Goal: Information Seeking & Learning: Check status

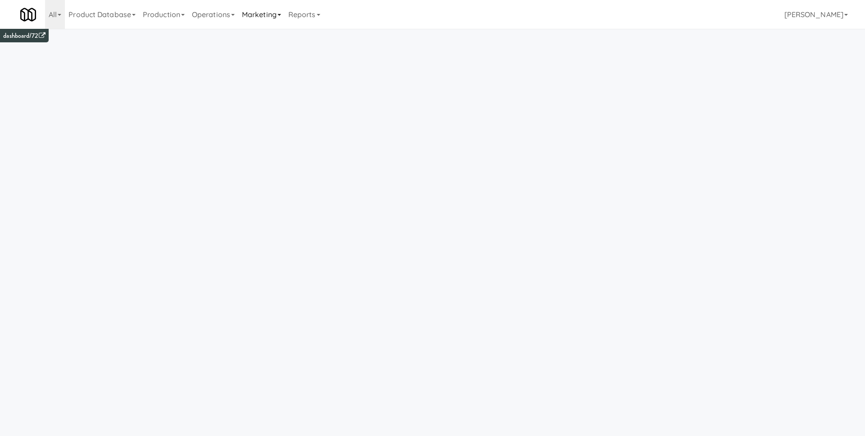
click at [268, 15] on link "Marketing" at bounding box center [261, 14] width 46 height 29
click at [308, 17] on link "Reports" at bounding box center [304, 14] width 39 height 29
click at [336, 72] on link "Payouts" at bounding box center [321, 71] width 72 height 16
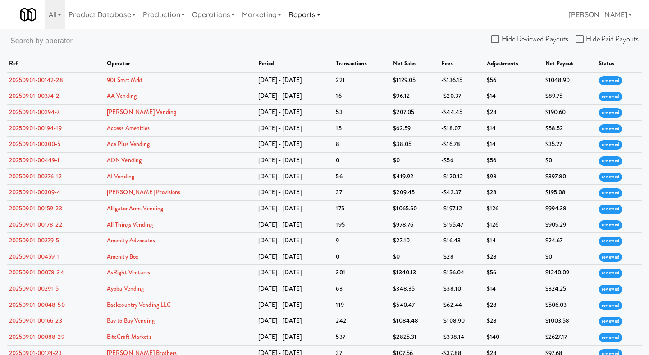
click at [301, 15] on link "Reports" at bounding box center [304, 14] width 39 height 29
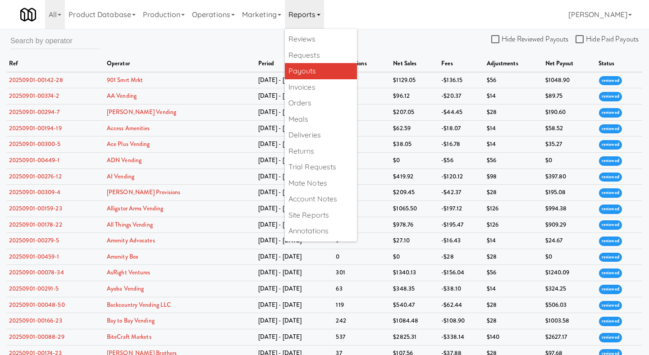
click at [458, 28] on div "All 325 Vending https://classic.micromart.com/?operator_id=503 901 Smrt Mrkt ht…" at bounding box center [324, 14] width 608 height 29
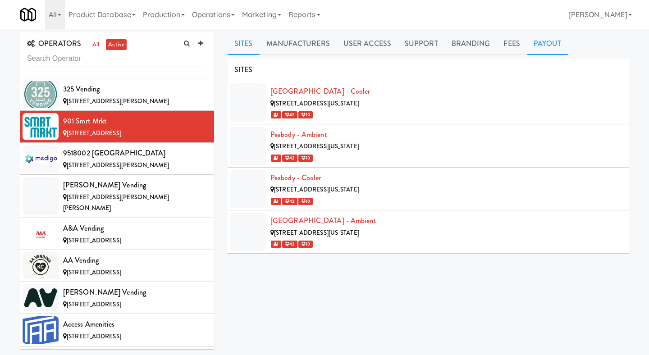
click at [540, 45] on link "Payout" at bounding box center [546, 43] width 41 height 23
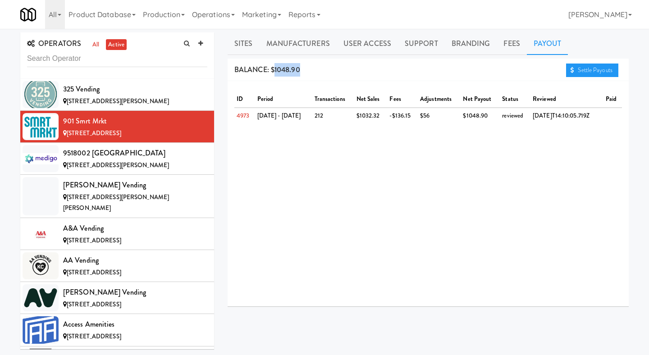
drag, startPoint x: 274, startPoint y: 67, endPoint x: 311, endPoint y: 68, distance: 36.9
click at [311, 68] on div "BALANCE: $1048.90 Settle Payouts" at bounding box center [427, 70] width 401 height 23
click at [109, 63] on input "text" at bounding box center [117, 58] width 180 height 17
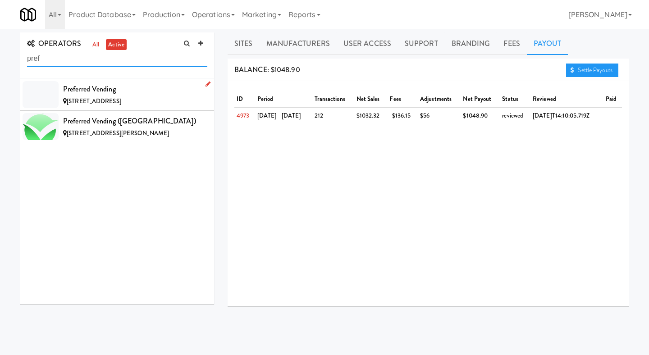
type input "pref"
click at [121, 101] on span "3111 Dominion Dr, Maryville TN" at bounding box center [94, 101] width 54 height 9
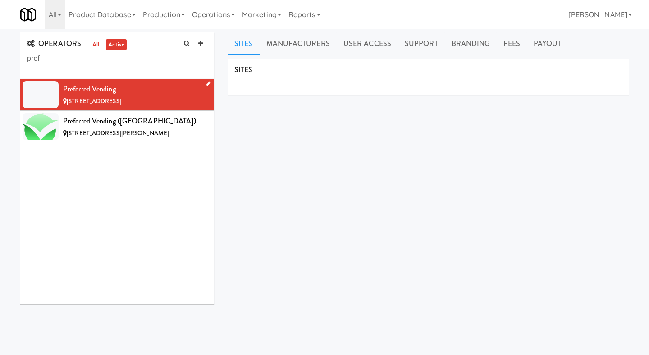
drag, startPoint x: 64, startPoint y: 103, endPoint x: 163, endPoint y: 103, distance: 98.6
click at [163, 103] on div "3111 Dominion Dr, Maryville TN" at bounding box center [135, 101] width 144 height 11
click at [165, 107] on li "Preferred Vending 3111 Dominion Dr, Maryville TN" at bounding box center [117, 95] width 194 height 32
drag, startPoint x: 149, startPoint y: 104, endPoint x: 63, endPoint y: 100, distance: 86.1
click at [63, 100] on div "3111 Dominion Dr, Maryville TN" at bounding box center [135, 101] width 144 height 11
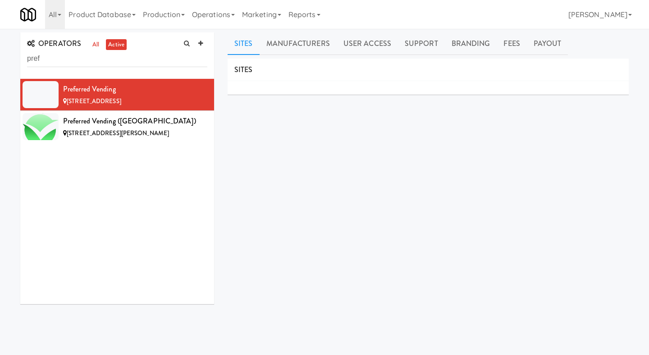
click at [241, 133] on div "SITES MANUFACTURERS Preferred Vending USERS Name Company Registered Jeff Albryc…" at bounding box center [427, 228] width 401 height 338
click at [288, 49] on link "Manufacturers" at bounding box center [297, 43] width 77 height 23
click at [249, 47] on link "Sites" at bounding box center [243, 43] width 32 height 23
click at [208, 84] on icon at bounding box center [207, 84] width 5 height 6
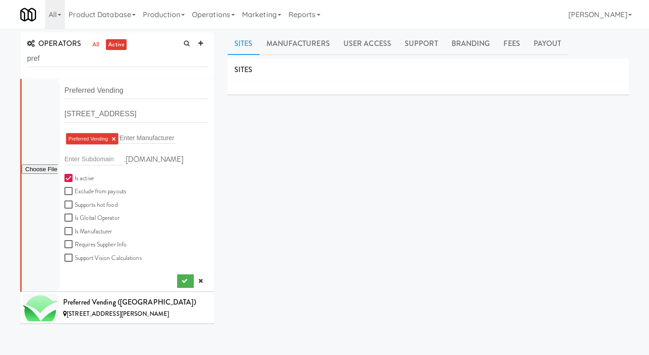
click at [89, 176] on label "Is active" at bounding box center [78, 178] width 29 height 11
click at [75, 176] on input "Is active" at bounding box center [69, 178] width 10 height 7
checkbox input "false"
click at [180, 280] on button "submit" at bounding box center [185, 281] width 17 height 14
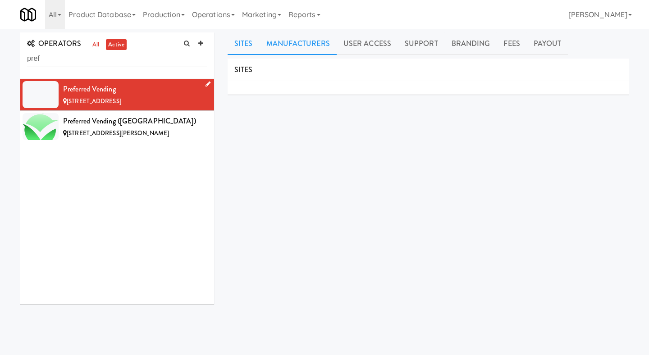
click at [272, 45] on link "Manufacturers" at bounding box center [297, 43] width 77 height 23
click at [500, 44] on link "Fees" at bounding box center [511, 43] width 30 height 23
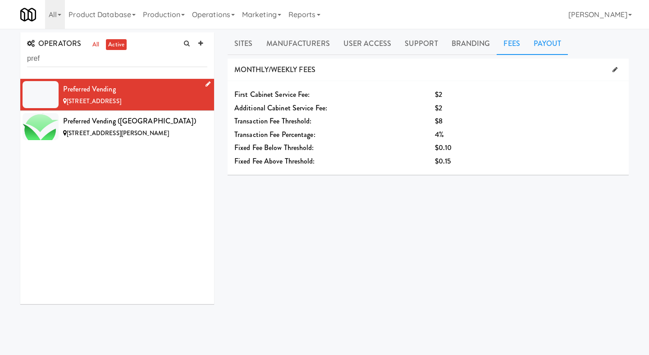
click at [544, 44] on link "Payout" at bounding box center [546, 43] width 41 height 23
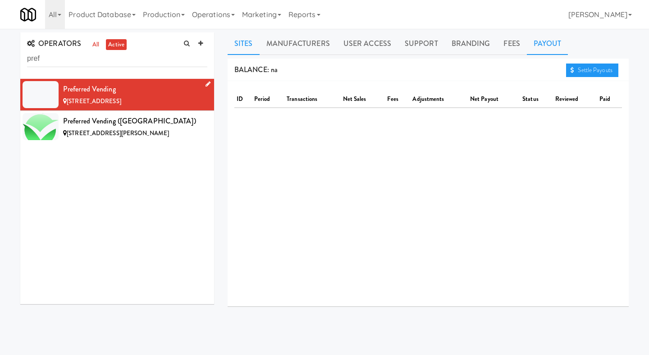
click at [235, 43] on link "Sites" at bounding box center [243, 43] width 32 height 23
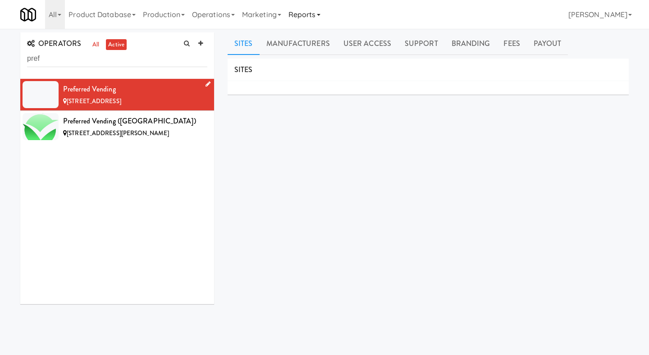
click at [317, 22] on link "Reports" at bounding box center [304, 14] width 39 height 29
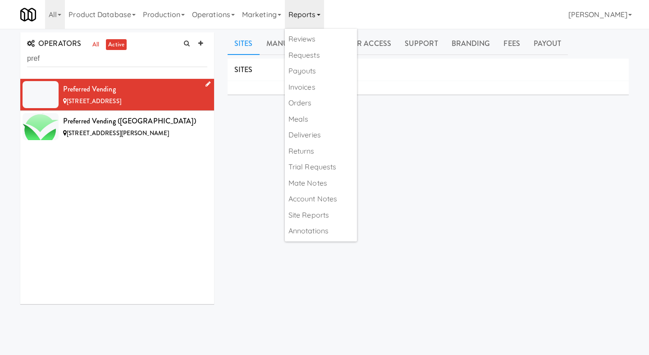
click at [436, 154] on div "SITES MANUFACTURERS Preferred Vending USERS Name Company Registered Jeff Albryc…" at bounding box center [427, 228] width 401 height 338
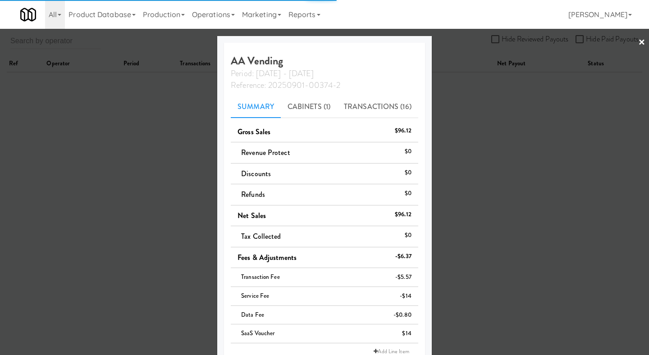
click at [481, 77] on div at bounding box center [324, 177] width 649 height 355
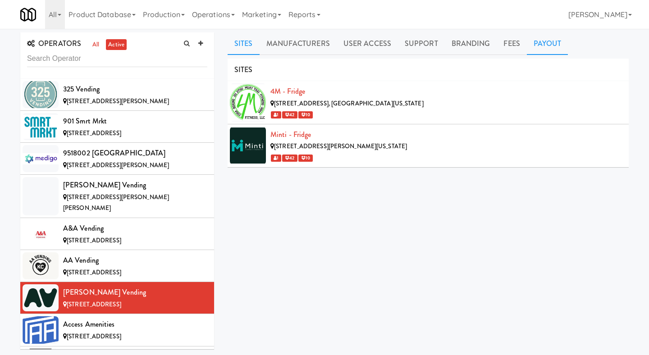
click at [540, 39] on link "Payout" at bounding box center [546, 43] width 41 height 23
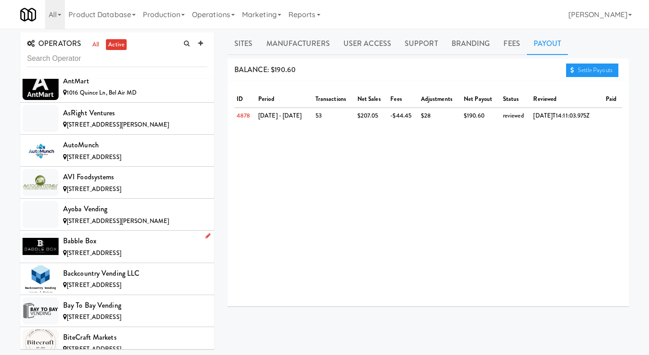
scroll to position [1331, 0]
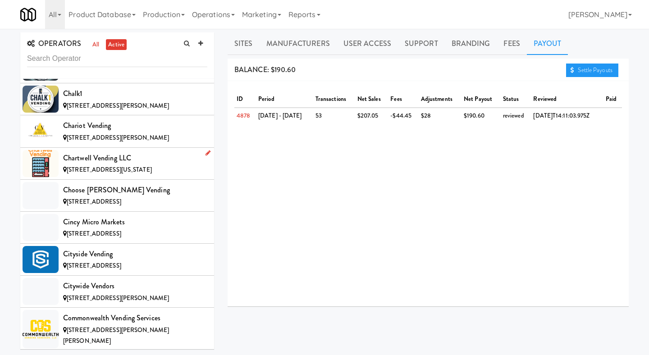
click at [121, 165] on span "[STREET_ADDRESS][US_STATE]" at bounding box center [109, 169] width 85 height 9
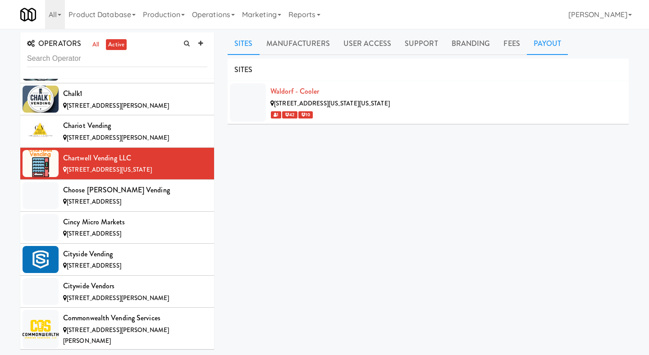
click at [530, 51] on link "Payout" at bounding box center [546, 43] width 41 height 23
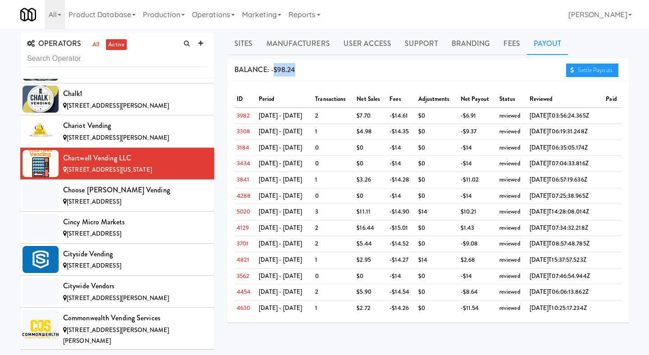
drag, startPoint x: 273, startPoint y: 69, endPoint x: 313, endPoint y: 69, distance: 40.1
click at [313, 69] on div "BALANCE: -$98.24 Settle Payouts" at bounding box center [427, 70] width 401 height 23
click at [313, 70] on div "BALANCE: -$98.24 Settle Payouts" at bounding box center [427, 70] width 401 height 23
drag, startPoint x: 300, startPoint y: 70, endPoint x: 272, endPoint y: 70, distance: 27.5
click at [272, 70] on div "BALANCE: -$98.24 Settle Payouts" at bounding box center [427, 70] width 401 height 23
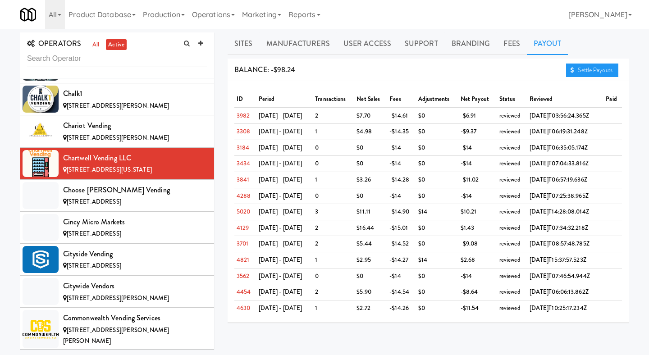
click at [272, 72] on span "BALANCE: -$98.24" at bounding box center [264, 69] width 61 height 10
drag, startPoint x: 272, startPoint y: 70, endPoint x: 296, endPoint y: 70, distance: 24.3
click at [296, 70] on div "BALANCE: -$98.24 Settle Payouts" at bounding box center [427, 70] width 401 height 23
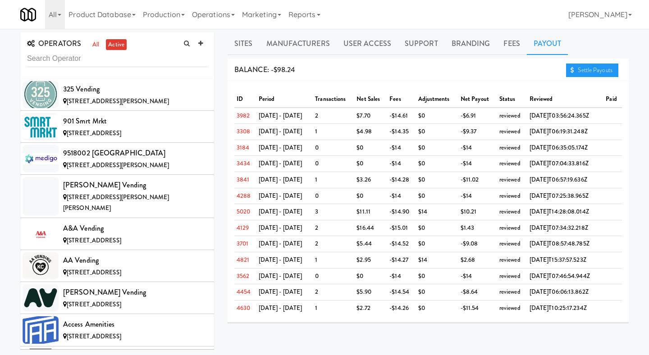
click at [272, 69] on span "BALANCE: -$98.24" at bounding box center [264, 69] width 61 height 10
drag, startPoint x: 272, startPoint y: 69, endPoint x: 293, endPoint y: 66, distance: 21.0
click at [292, 66] on span "BALANCE: -$98.24" at bounding box center [264, 69] width 61 height 10
click at [294, 67] on span "BALANCE: -$98.24" at bounding box center [264, 69] width 61 height 10
click at [320, 14] on icon at bounding box center [319, 15] width 4 height 2
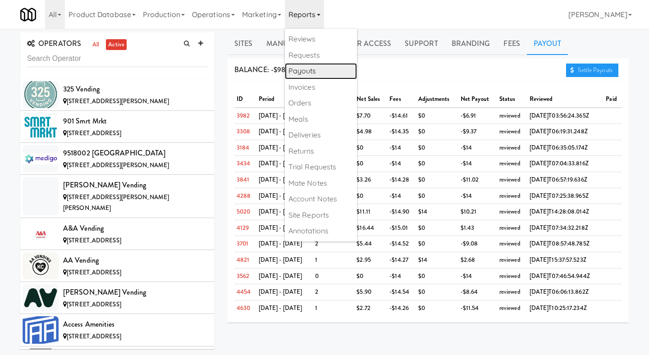
click at [340, 72] on link "Payouts" at bounding box center [321, 71] width 72 height 16
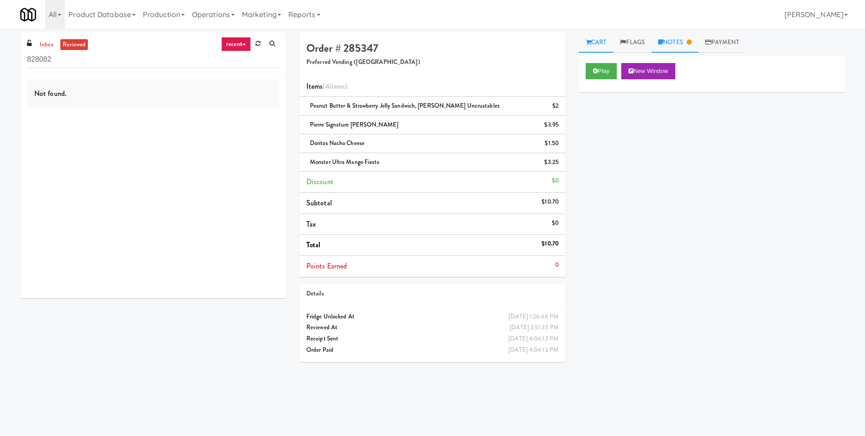
click at [697, 48] on link "Notes" at bounding box center [674, 42] width 47 height 20
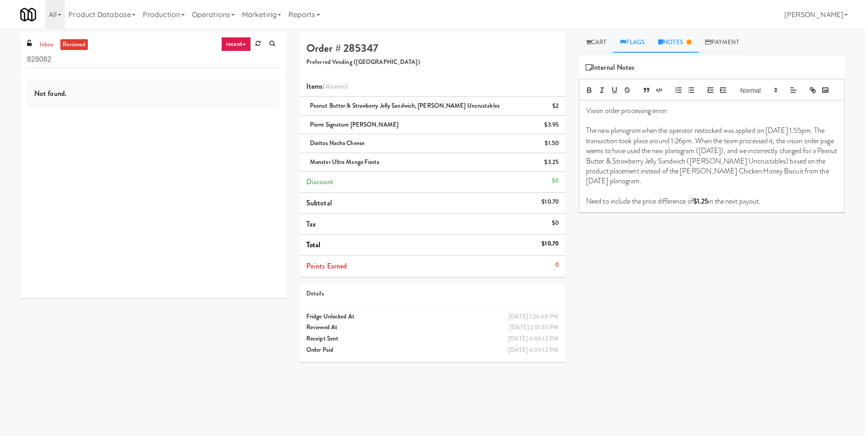
click at [627, 44] on link "Flags" at bounding box center [632, 42] width 38 height 20
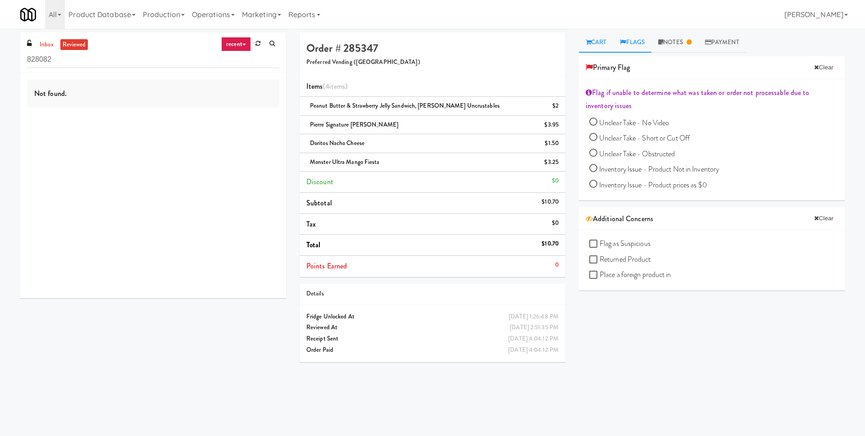
click at [598, 46] on link "Cart" at bounding box center [596, 42] width 35 height 20
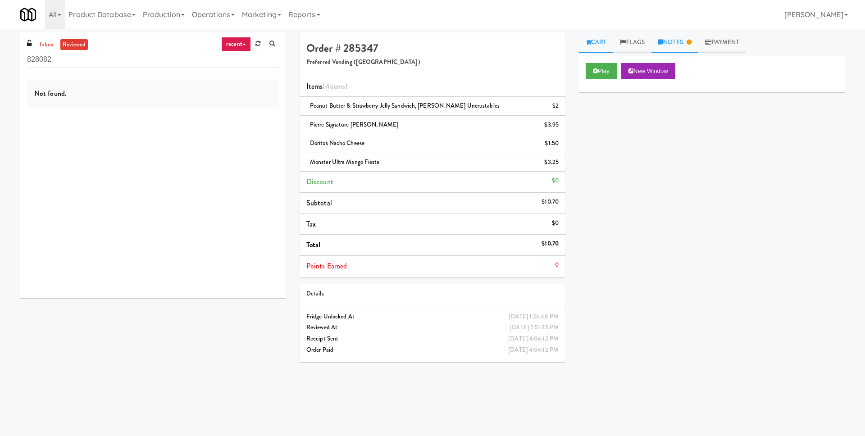
click at [664, 48] on link "Notes" at bounding box center [674, 42] width 47 height 20
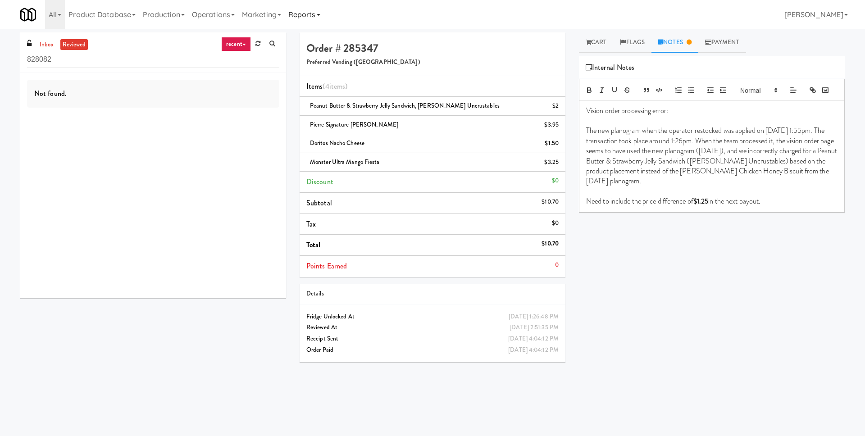
click at [308, 22] on link "Reports" at bounding box center [304, 14] width 39 height 29
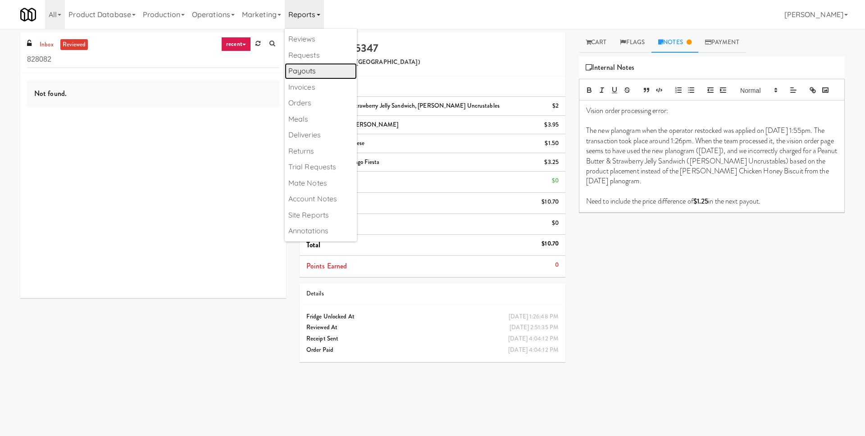
click at [308, 71] on link "Payouts" at bounding box center [321, 71] width 72 height 16
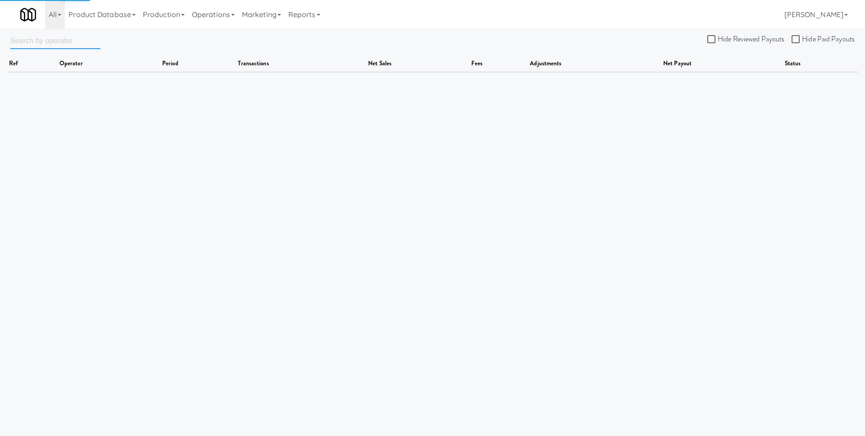
click at [63, 42] on input "text" at bounding box center [55, 40] width 90 height 17
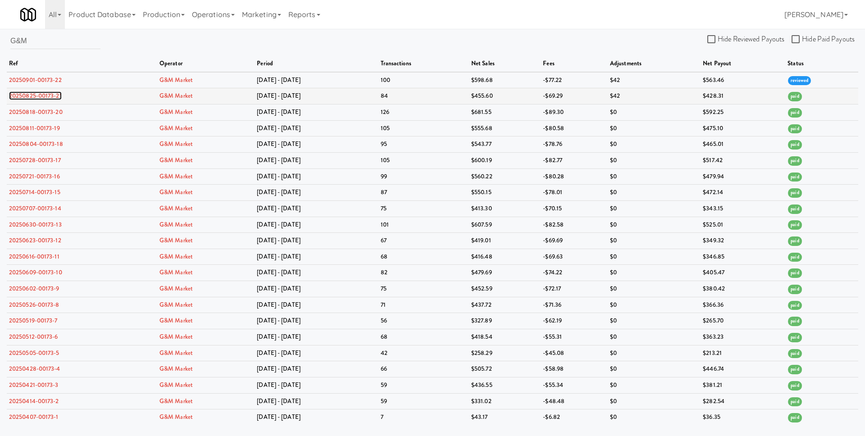
click at [58, 95] on link "20250825-00173-21" at bounding box center [35, 95] width 53 height 9
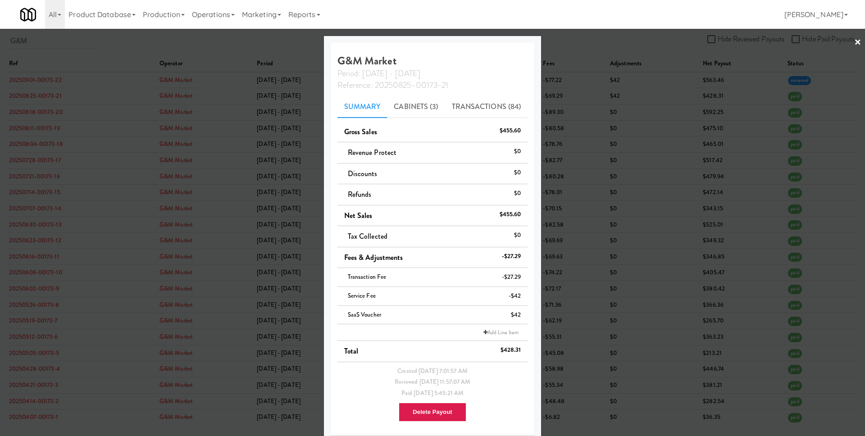
click at [91, 114] on div at bounding box center [432, 218] width 865 height 436
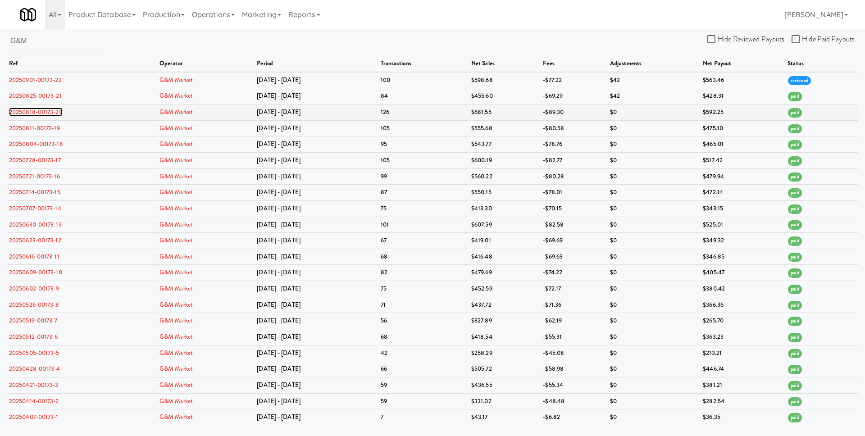
click at [54, 109] on link "20250818-00173-20" at bounding box center [36, 112] width 54 height 9
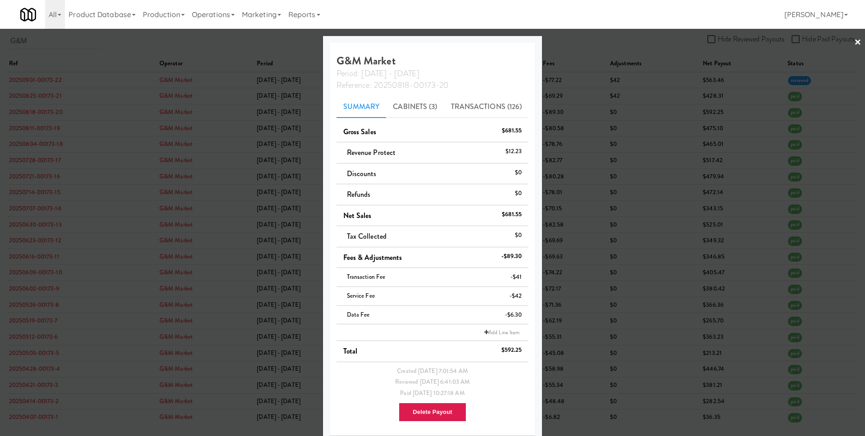
click at [198, 224] on div at bounding box center [432, 218] width 865 height 436
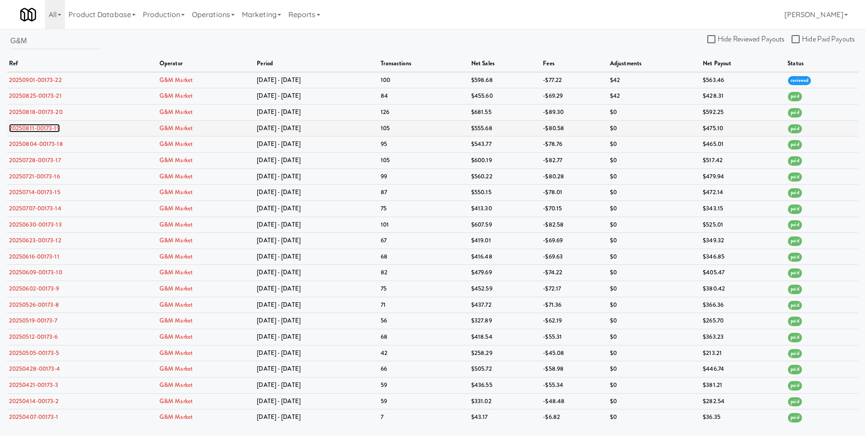
click at [55, 127] on link "20250811-00173-19" at bounding box center [34, 128] width 51 height 9
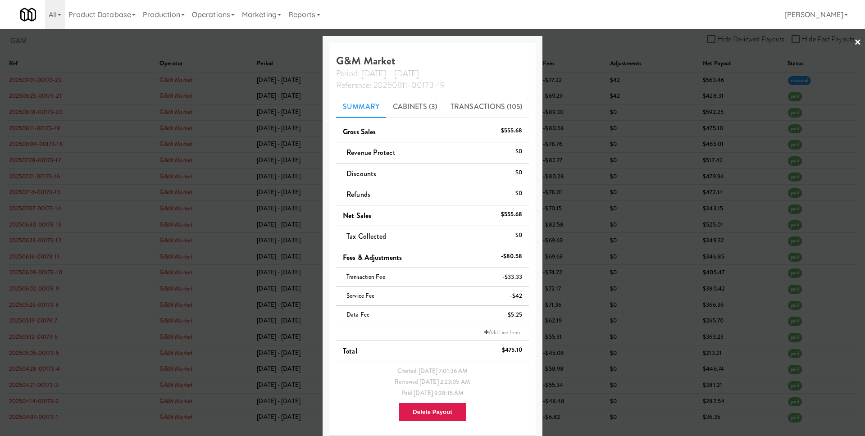
click at [207, 286] on div at bounding box center [432, 218] width 865 height 436
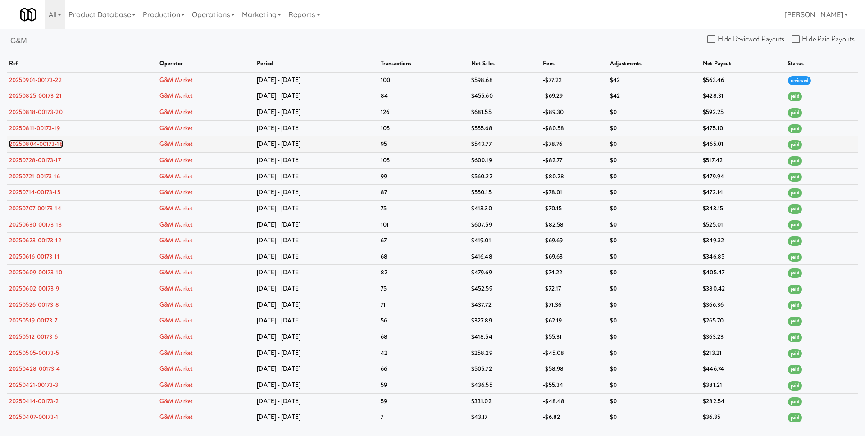
click at [55, 141] on link "20250804-00173-18" at bounding box center [36, 144] width 54 height 9
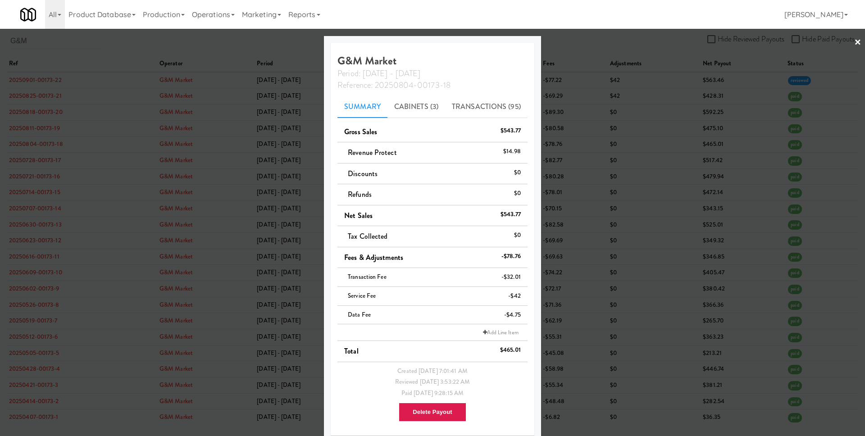
click at [222, 272] on div at bounding box center [432, 218] width 865 height 436
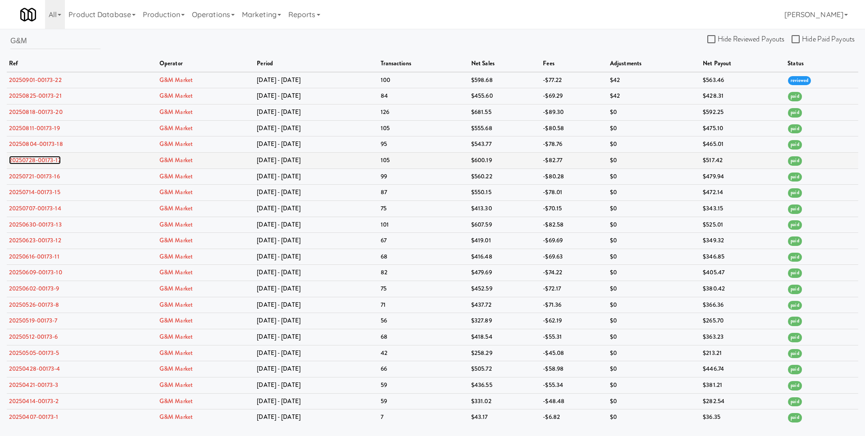
click at [51, 159] on link "20250728-00173-17" at bounding box center [35, 160] width 52 height 9
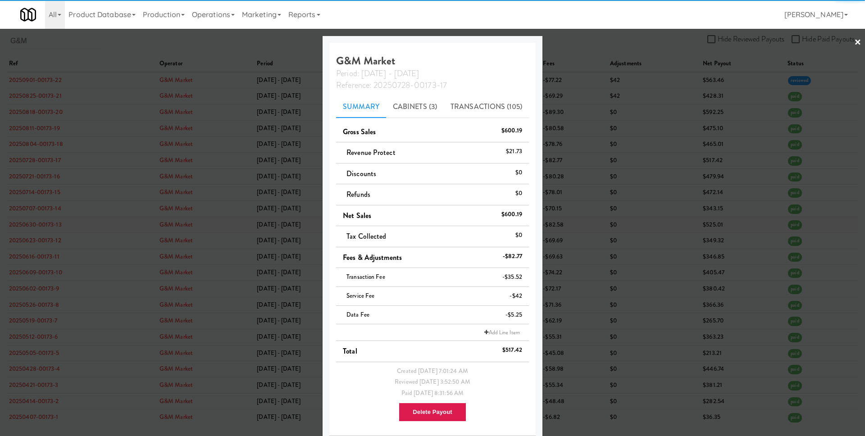
drag, startPoint x: 191, startPoint y: 255, endPoint x: 165, endPoint y: 232, distance: 34.4
click at [191, 255] on div at bounding box center [432, 218] width 865 height 436
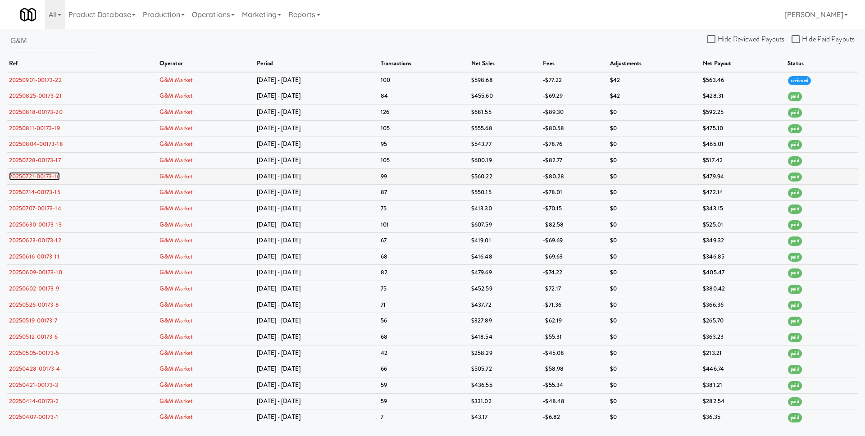
click at [53, 176] on link "20250721-00173-16" at bounding box center [34, 176] width 51 height 9
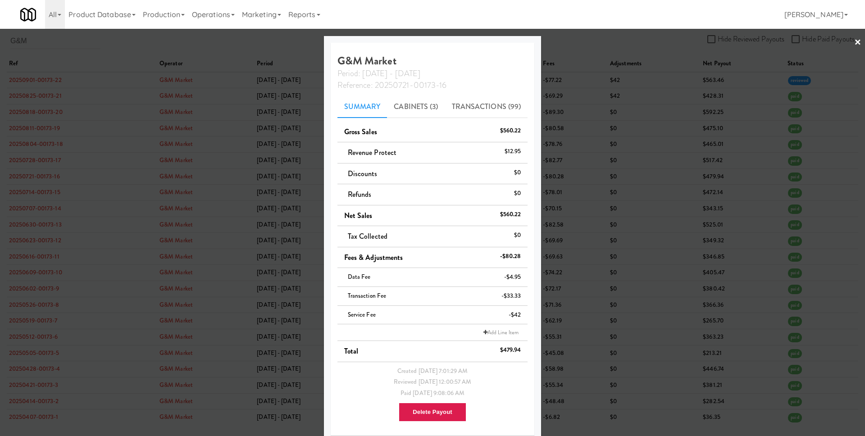
click at [151, 241] on div at bounding box center [432, 218] width 865 height 436
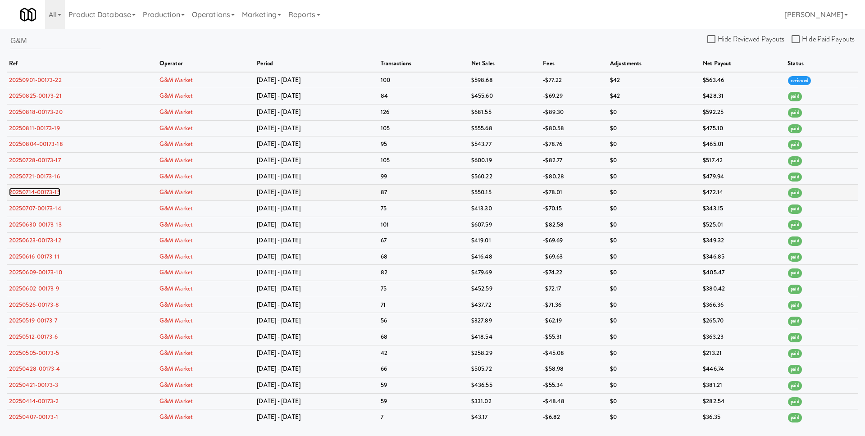
click at [50, 189] on link "20250714-00173-15" at bounding box center [34, 192] width 51 height 9
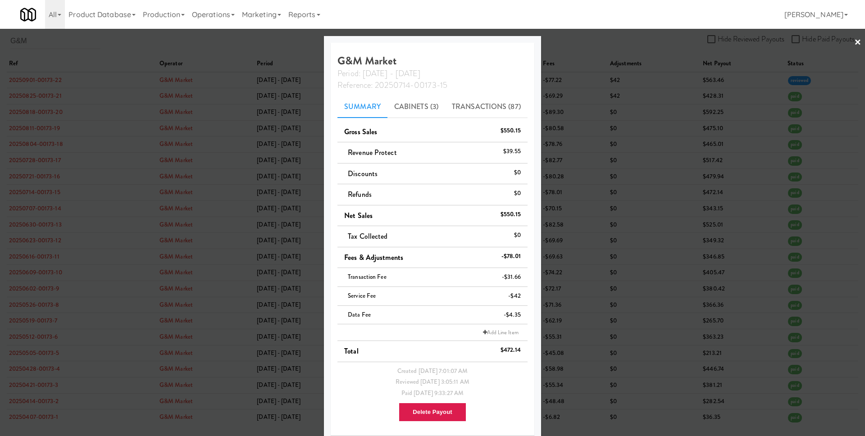
click at [157, 250] on div at bounding box center [432, 218] width 865 height 436
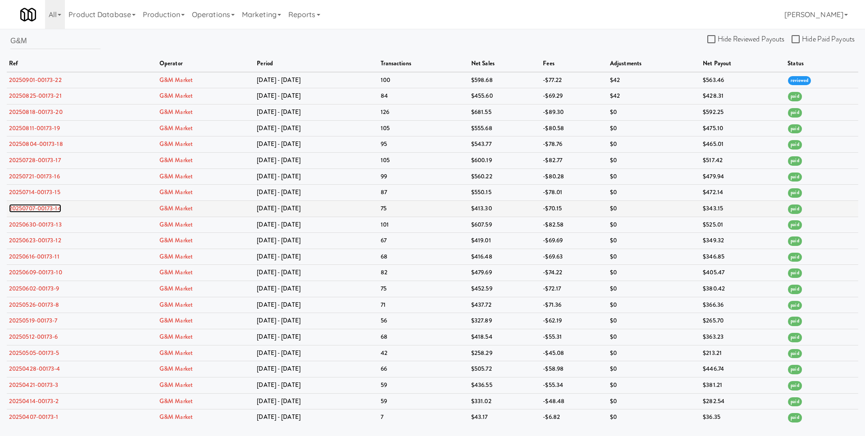
click at [51, 210] on link "20250707-00173-14" at bounding box center [35, 208] width 52 height 9
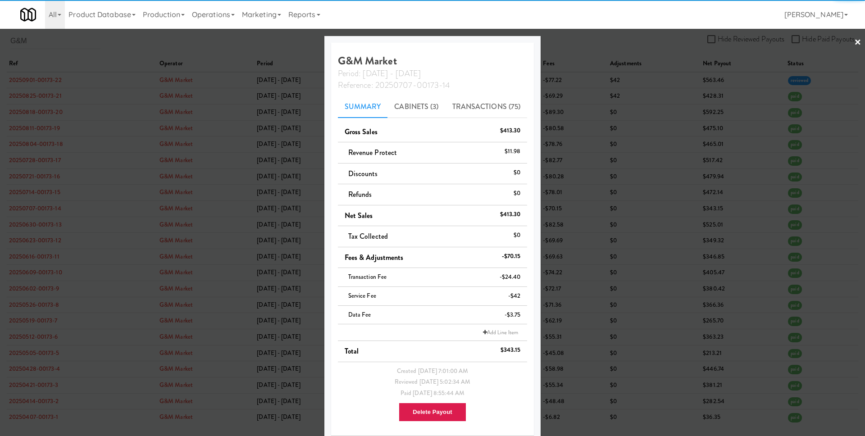
click at [146, 255] on div at bounding box center [432, 218] width 865 height 436
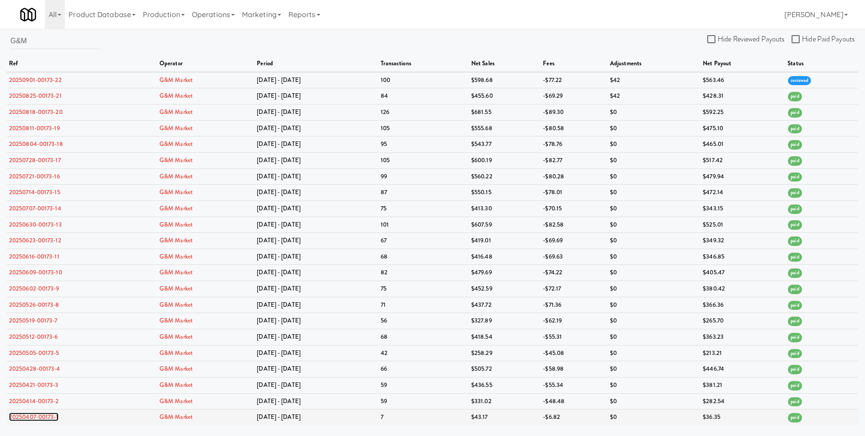
click at [50, 414] on link "20250407-00173-1" at bounding box center [34, 417] width 50 height 9
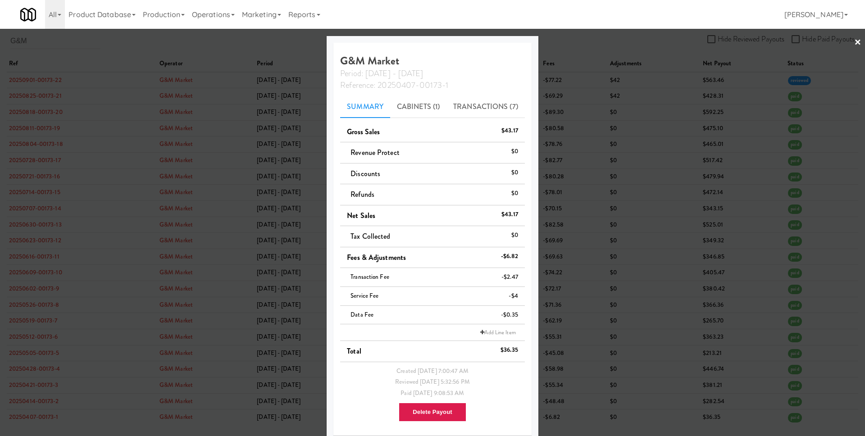
click at [94, 375] on div at bounding box center [432, 218] width 865 height 436
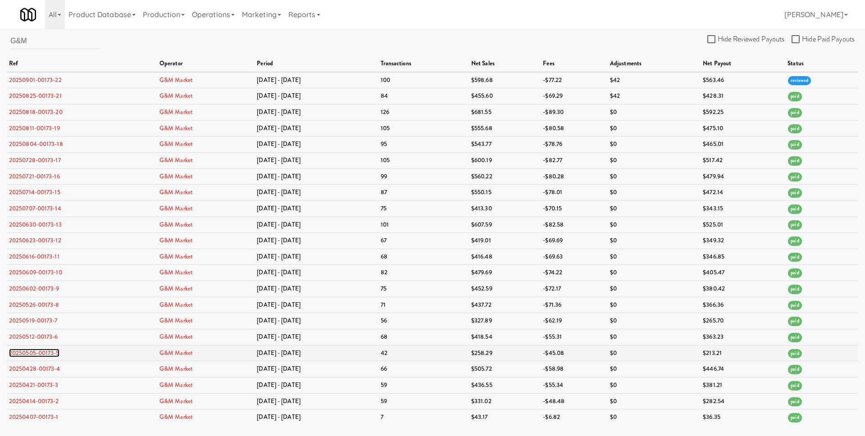
click at [54, 352] on link "20250505-00173-5" at bounding box center [34, 353] width 50 height 9
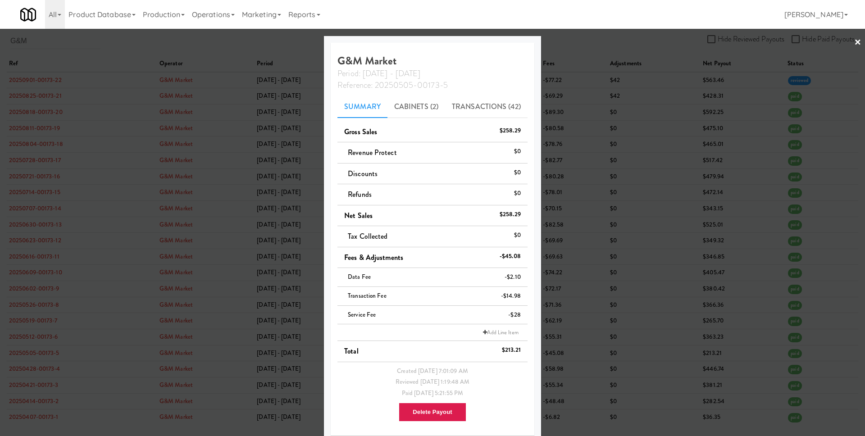
click at [86, 335] on div at bounding box center [432, 218] width 865 height 436
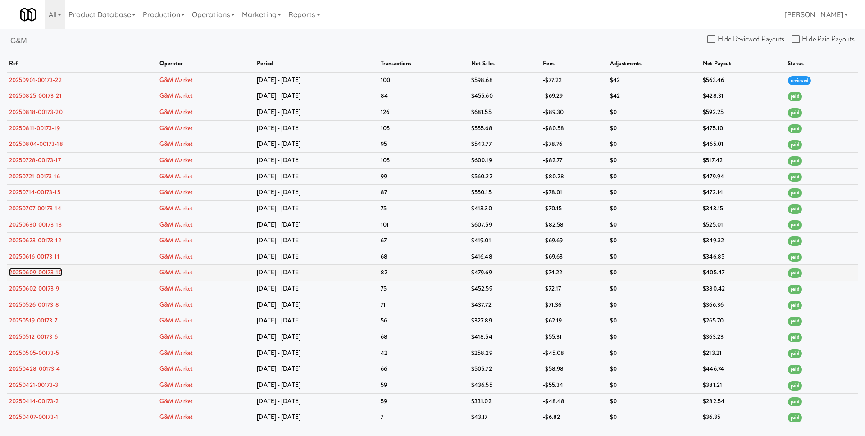
click at [57, 274] on link "20250609-00173-10" at bounding box center [35, 272] width 53 height 9
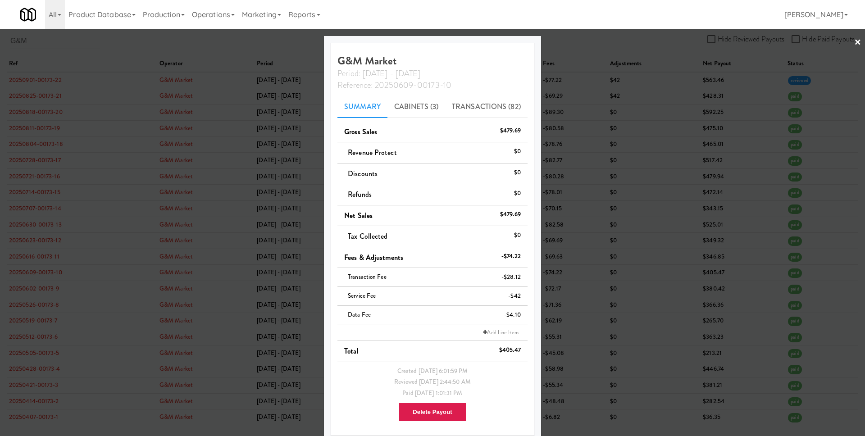
click at [121, 269] on div at bounding box center [432, 218] width 865 height 436
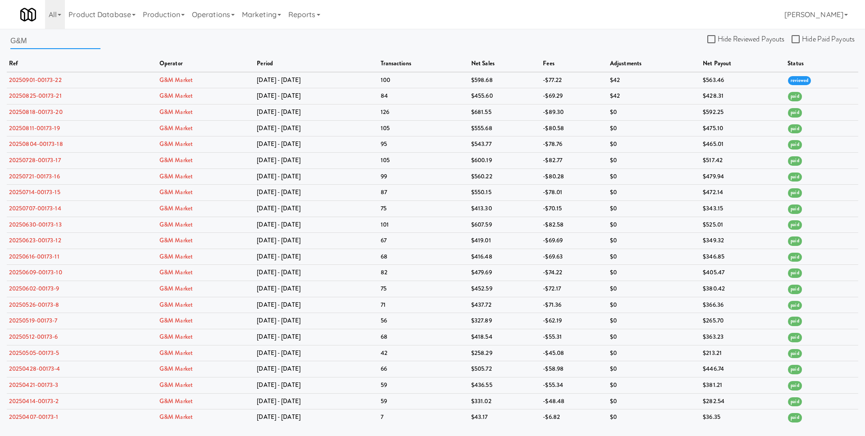
click at [77, 45] on input "G&M" at bounding box center [55, 40] width 90 height 17
paste input "ator Vending"
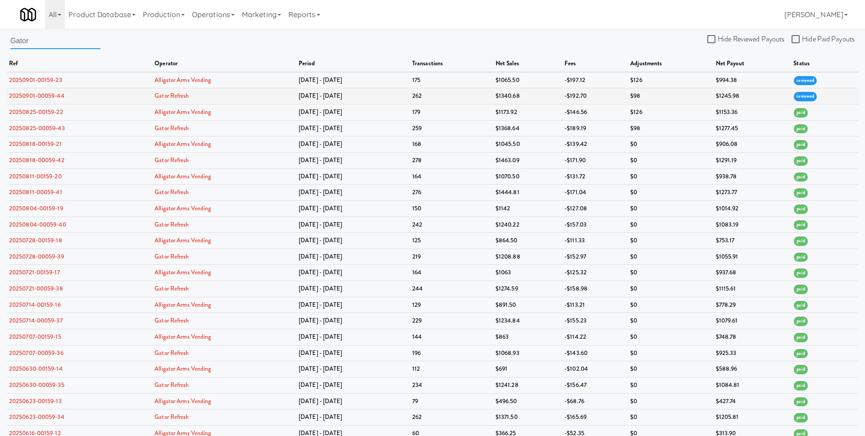
type input "Gator"
click at [54, 94] on link "20250901-00059-44" at bounding box center [36, 95] width 55 height 9
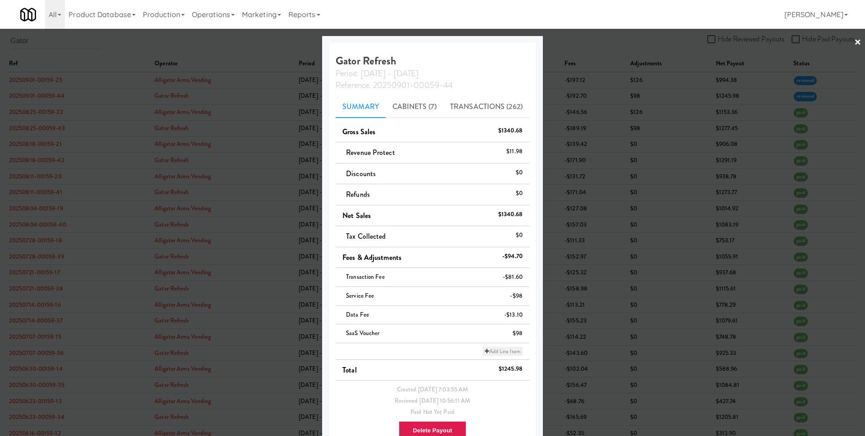
click at [502, 350] on link "Add Line Item" at bounding box center [502, 351] width 40 height 9
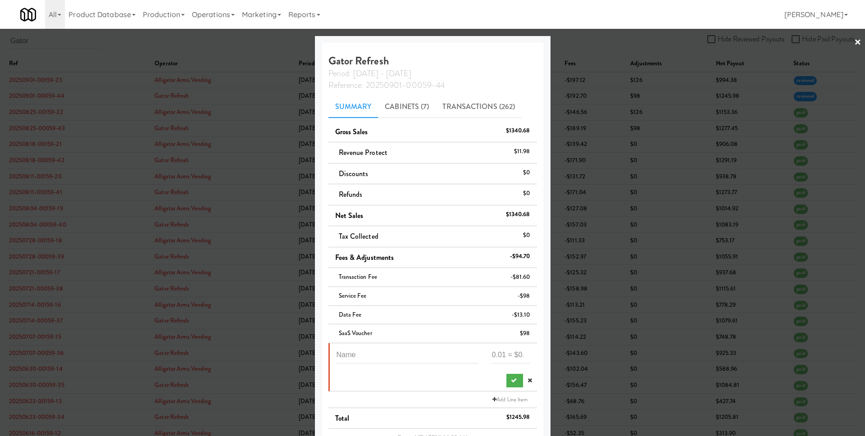
click at [400, 365] on div at bounding box center [407, 358] width 155 height 23
click at [399, 360] on input "text" at bounding box center [407, 355] width 142 height 17
paste input "24"
type input "24"
type input "S"
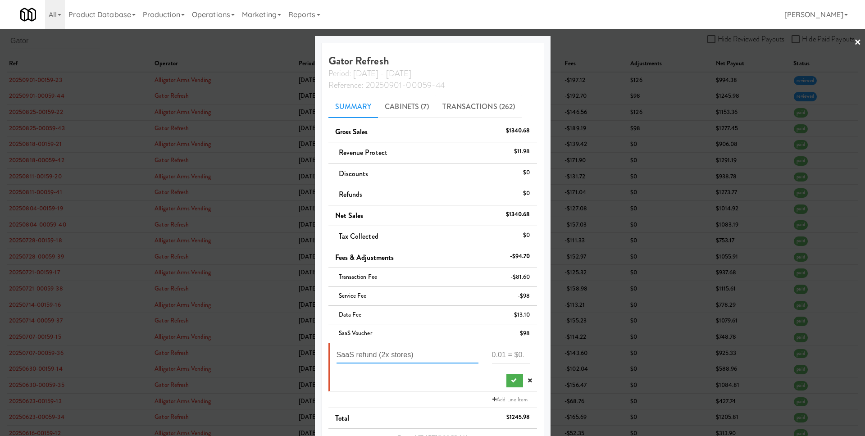
type input "SaaS refund (2x stores)"
paste input "24"
type input "24"
click at [511, 379] on icon "submit" at bounding box center [514, 380] width 6 height 6
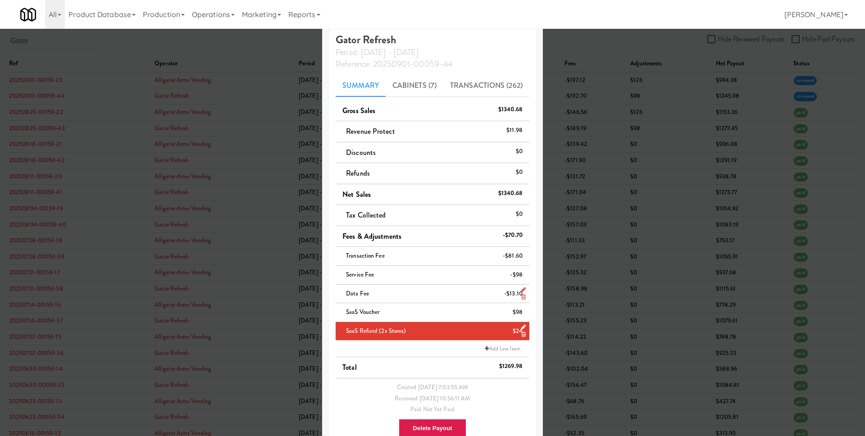
scroll to position [44, 0]
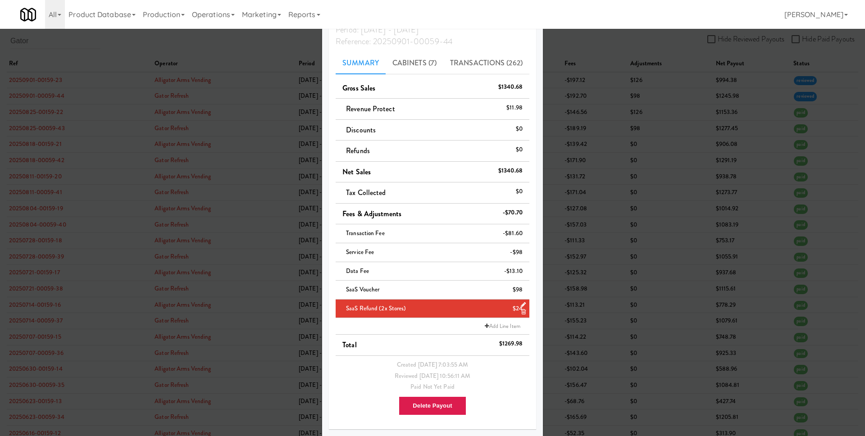
click at [621, 306] on div at bounding box center [432, 218] width 865 height 436
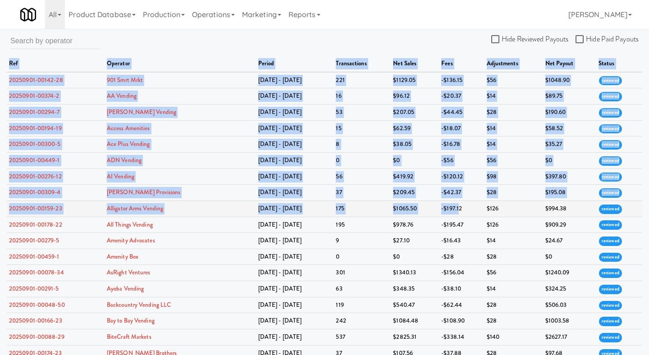
drag, startPoint x: 32, startPoint y: 87, endPoint x: 453, endPoint y: 209, distance: 437.4
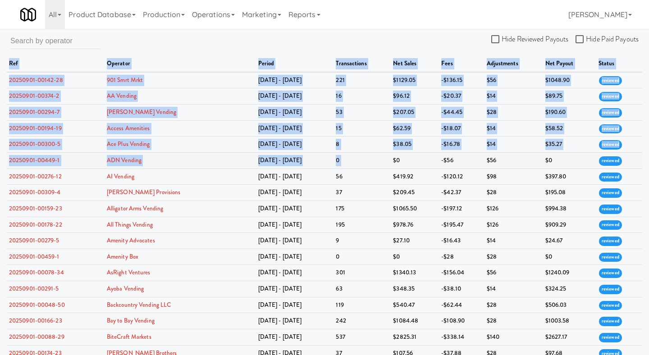
drag, startPoint x: 3, startPoint y: 83, endPoint x: 389, endPoint y: 154, distance: 391.9
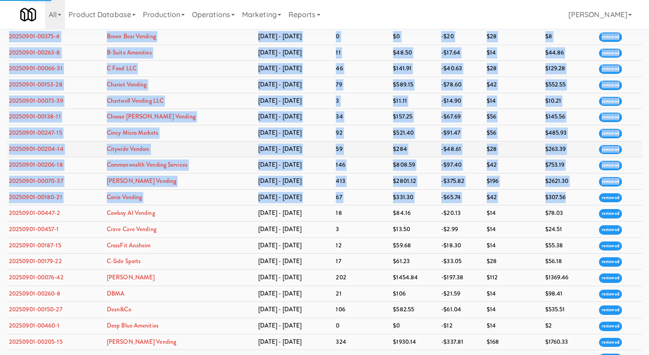
scroll to position [368, 0]
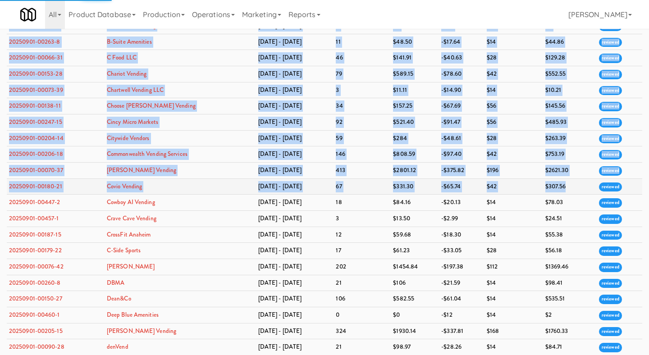
drag, startPoint x: 5, startPoint y: 81, endPoint x: 595, endPoint y: 176, distance: 598.1
click at [595, 176] on div "Hide Reviewed Payouts Hide Paid Payouts ref operator period transactions net sa…" at bounding box center [324, 14] width 649 height 682
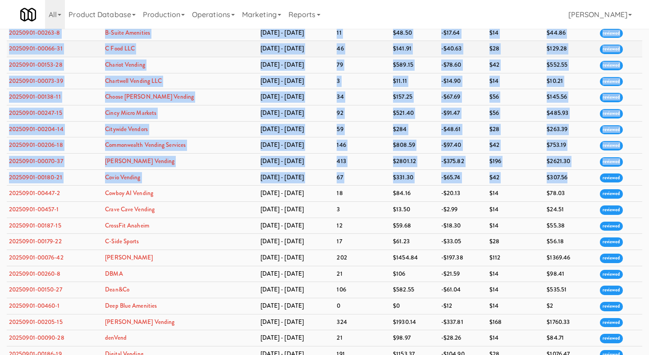
scroll to position [0, 0]
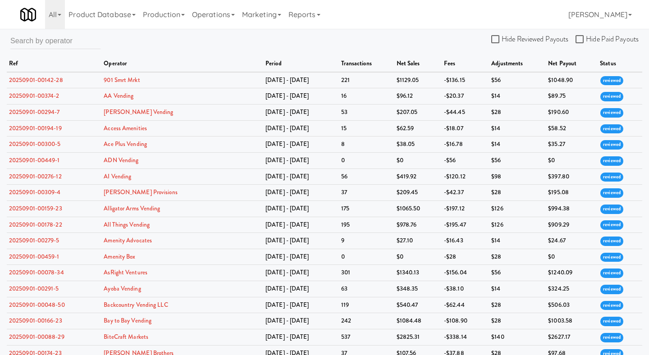
click at [172, 57] on th "operator" at bounding box center [182, 64] width 162 height 16
drag, startPoint x: 6, startPoint y: 82, endPoint x: 292, endPoint y: 111, distance: 287.5
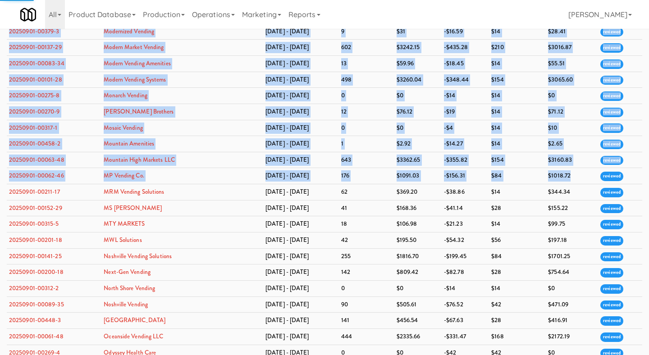
scroll to position [1671, 0]
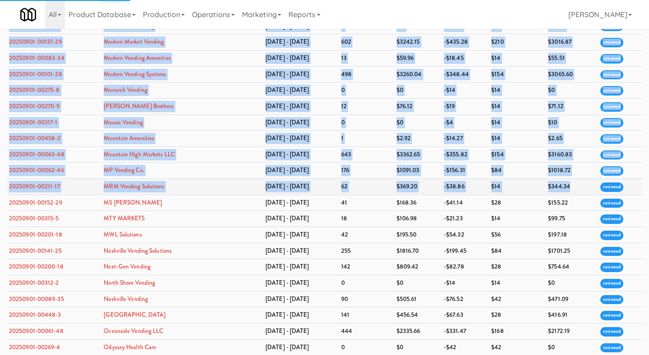
drag, startPoint x: 8, startPoint y: 79, endPoint x: 571, endPoint y: 190, distance: 574.2
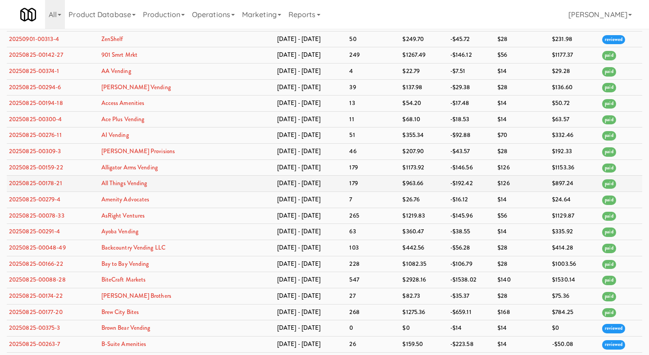
scroll to position [3221, 0]
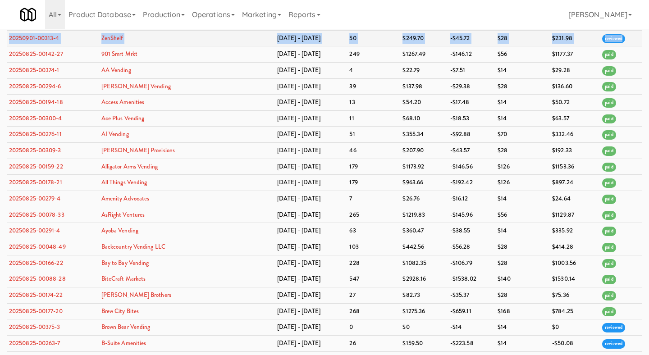
click at [621, 46] on td "reviewed" at bounding box center [620, 38] width 43 height 16
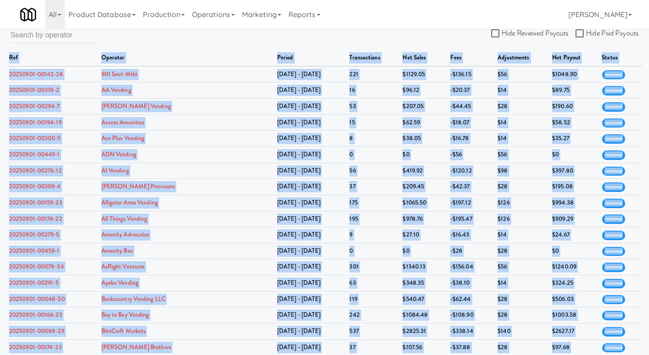
scroll to position [0, 0]
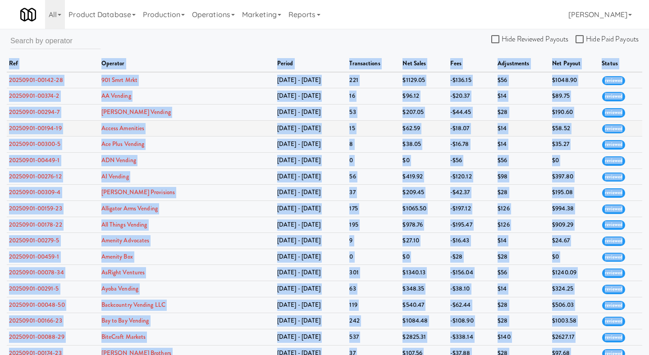
copy table "ref operator period transactions net sales fees adjustments net payout status 2…"
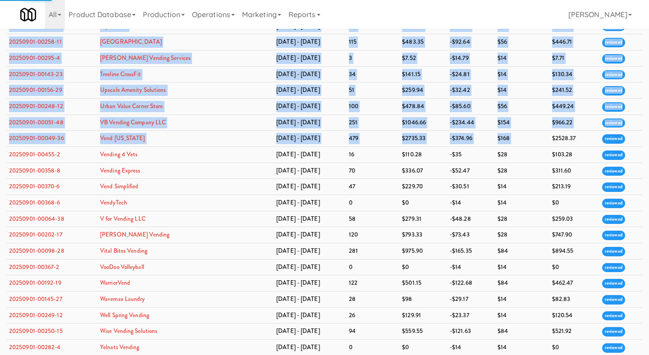
scroll to position [2974, 0]
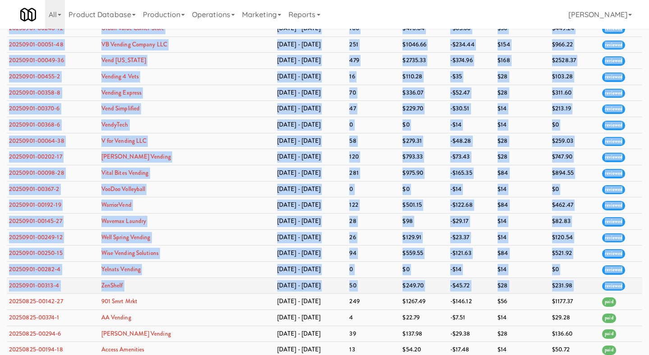
drag, startPoint x: 7, startPoint y: 82, endPoint x: 626, endPoint y: 336, distance: 669.9
copy tbody "20250901-00142-28 901 Smrt Mrkt [DATE] - [DATE] 221 $1129.05 -$136.15 $56 $1048…"
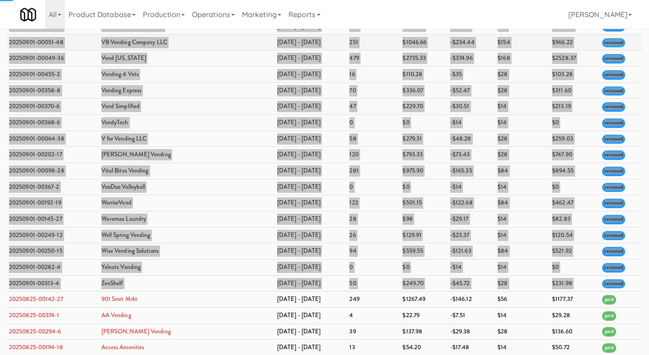
scroll to position [3002, 0]
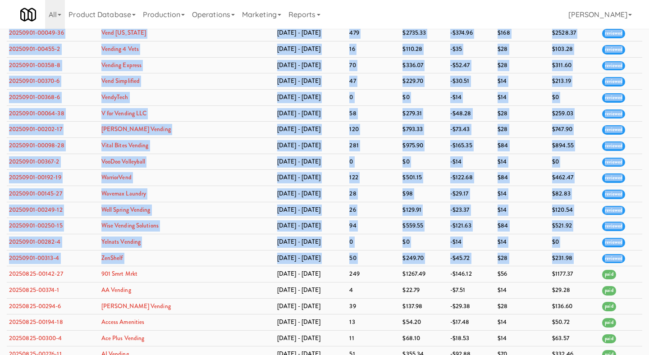
click at [235, 9] on td "Urban Value Corner Store" at bounding box center [187, 1] width 176 height 16
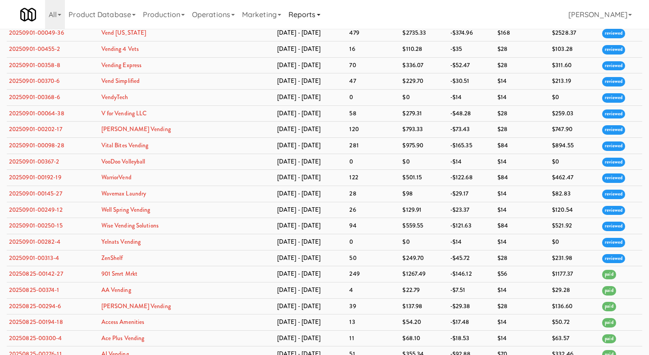
click at [302, 21] on link "Reports" at bounding box center [304, 14] width 39 height 29
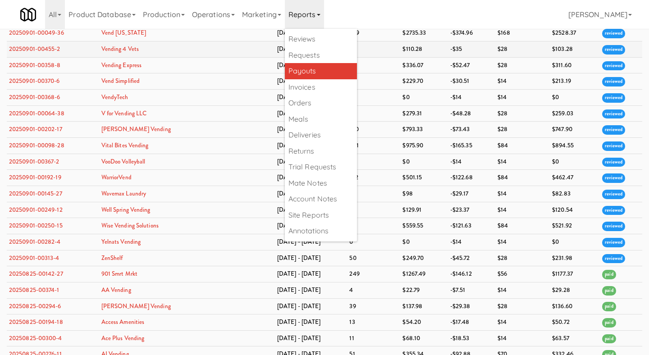
click at [169, 58] on td "Vending 4 Vets" at bounding box center [187, 49] width 176 height 16
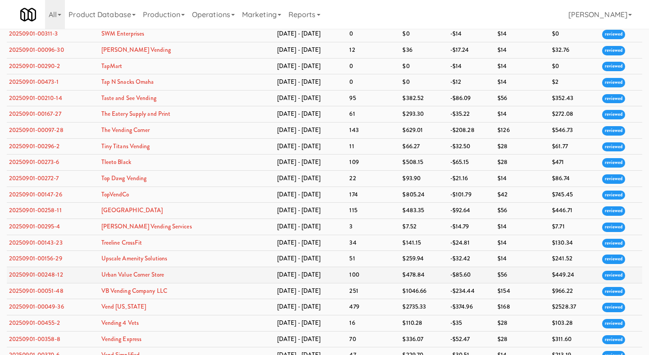
scroll to position [2144, 0]
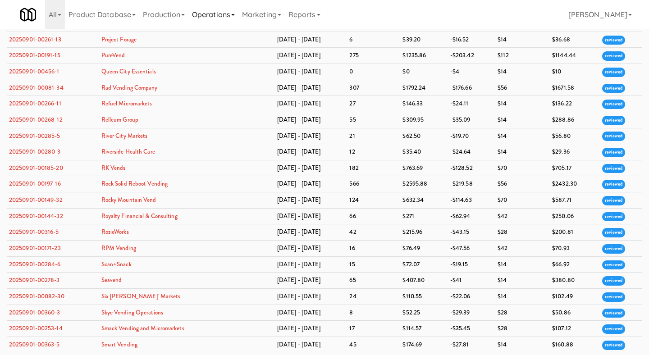
click at [230, 17] on link "Operations" at bounding box center [213, 14] width 50 height 29
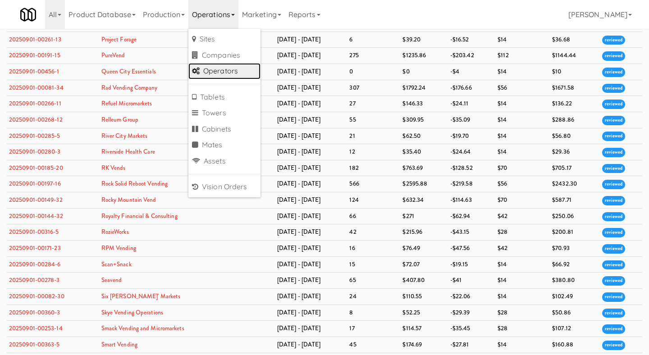
click at [236, 74] on link "Operators" at bounding box center [224, 71] width 72 height 16
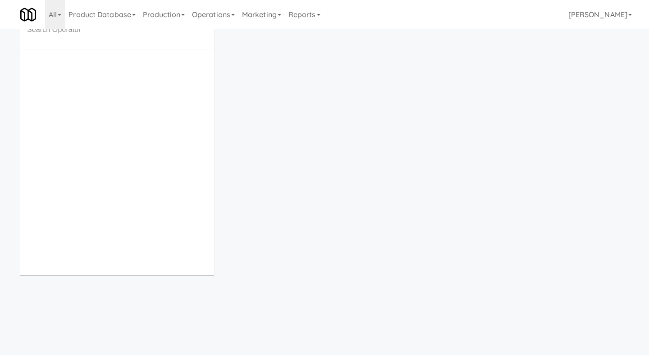
scroll to position [29, 0]
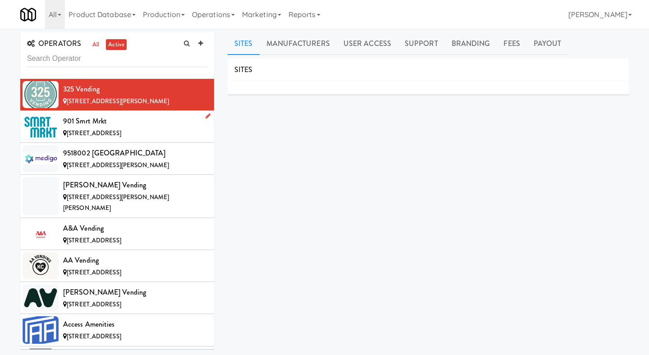
click at [121, 129] on span "[STREET_ADDRESS]" at bounding box center [94, 133] width 54 height 9
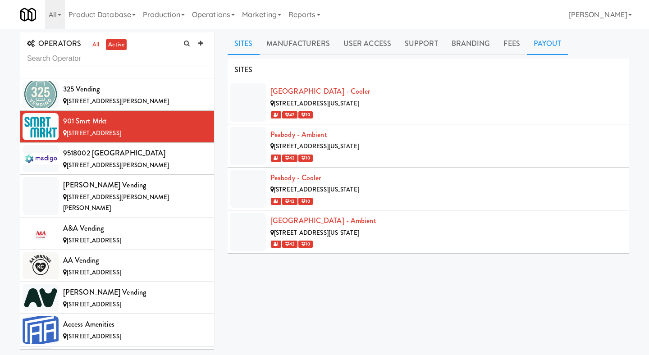
click at [551, 44] on link "Payout" at bounding box center [546, 43] width 41 height 23
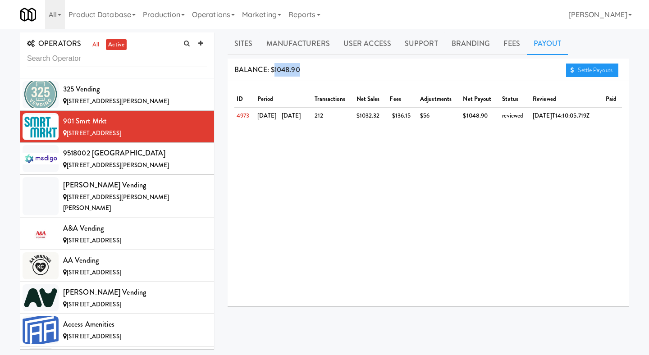
drag, startPoint x: 281, startPoint y: 69, endPoint x: 275, endPoint y: 70, distance: 6.8
click at [275, 70] on div "BALANCE: $1048.90 Settle Payouts" at bounding box center [427, 70] width 401 height 23
click at [354, 161] on div "ID period transactions net sales fees adjustments net payout status reviewed pa…" at bounding box center [427, 193] width 401 height 225
click at [131, 60] on input "text" at bounding box center [117, 58] width 180 height 17
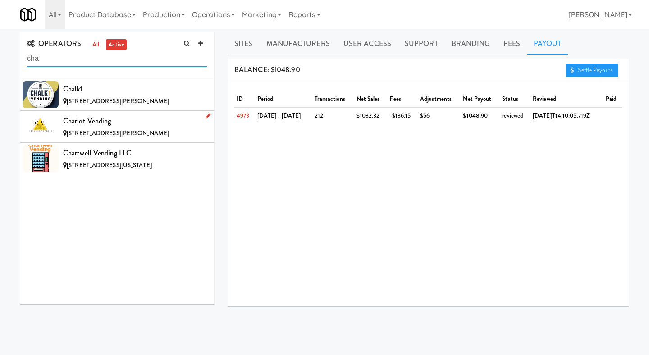
type input "cha"
click at [111, 122] on div "Chariot Vending" at bounding box center [135, 121] width 144 height 14
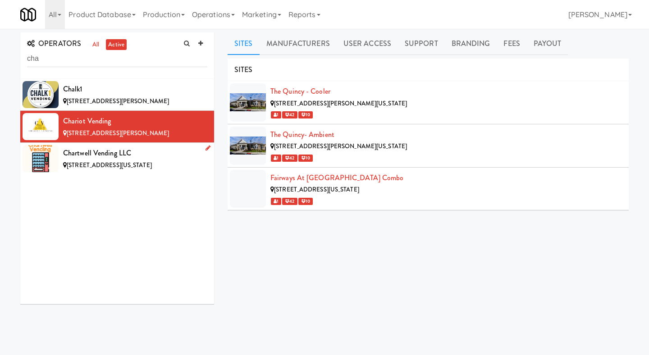
click at [120, 157] on div "Chartwell Vending LLC" at bounding box center [135, 153] width 144 height 14
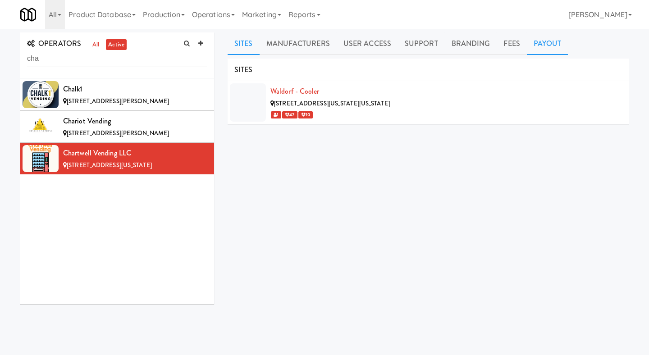
click at [548, 45] on link "Payout" at bounding box center [546, 43] width 41 height 23
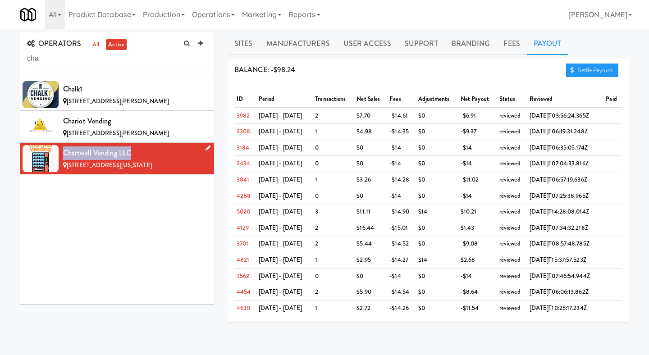
drag, startPoint x: 131, startPoint y: 151, endPoint x: 65, endPoint y: 152, distance: 65.8
click at [65, 152] on div "Chartwell Vending LLC" at bounding box center [135, 153] width 144 height 14
copy div "Chartwell Vending LLC"
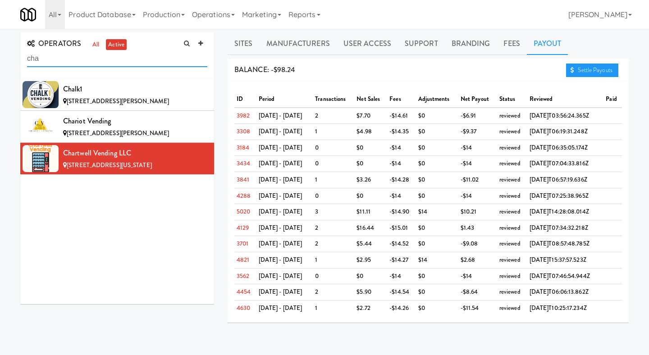
click at [91, 62] on input "cha" at bounding box center [117, 58] width 180 height 17
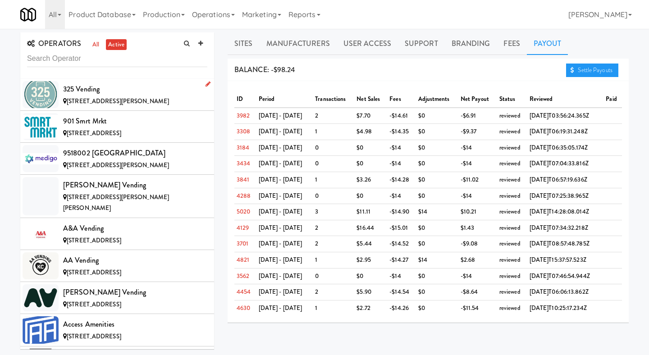
click at [138, 99] on div "[STREET_ADDRESS][PERSON_NAME]" at bounding box center [135, 101] width 144 height 11
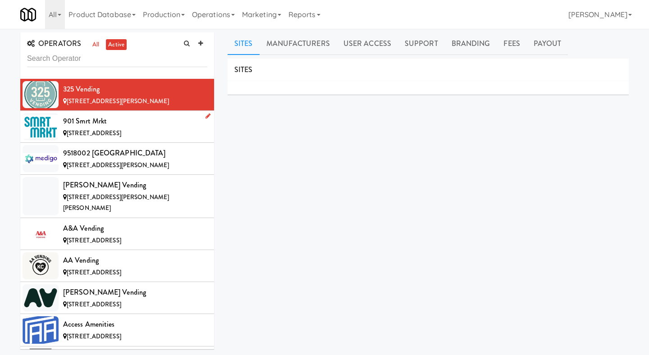
click at [121, 132] on span "[STREET_ADDRESS]" at bounding box center [94, 133] width 54 height 9
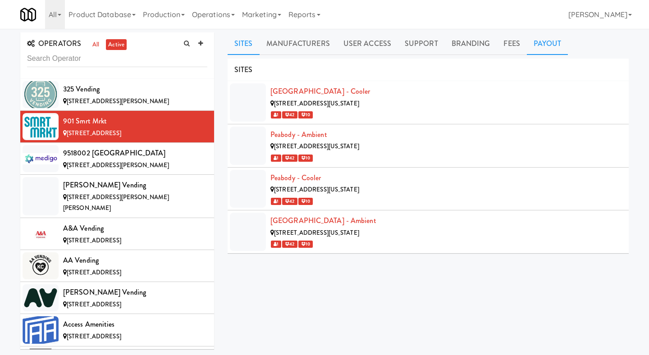
click at [554, 45] on link "Payout" at bounding box center [546, 43] width 41 height 23
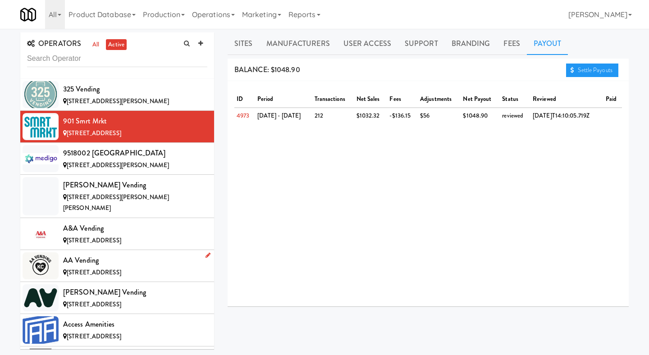
click at [133, 254] on div "AA Vending" at bounding box center [135, 261] width 144 height 14
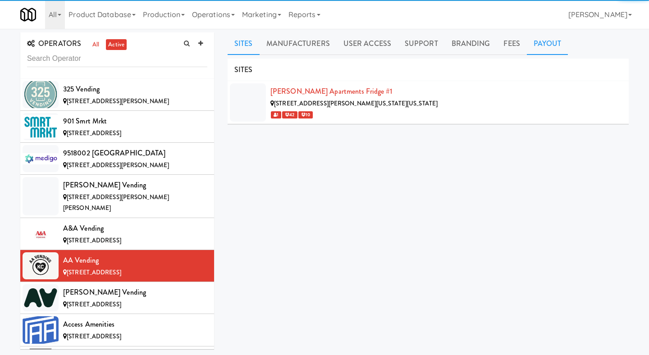
click at [549, 39] on link "Payout" at bounding box center [546, 43] width 41 height 23
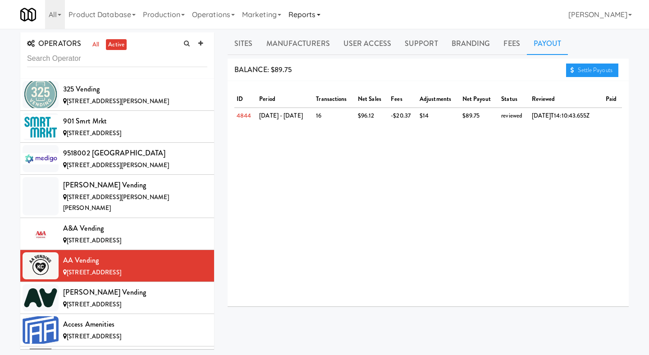
click at [321, 17] on link "Reports" at bounding box center [304, 14] width 39 height 29
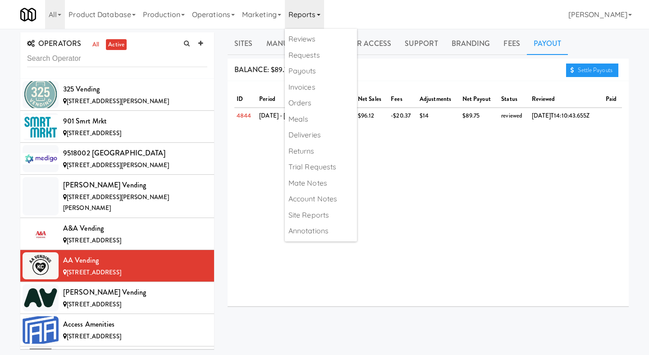
click at [535, 53] on link "Payout" at bounding box center [546, 43] width 41 height 23
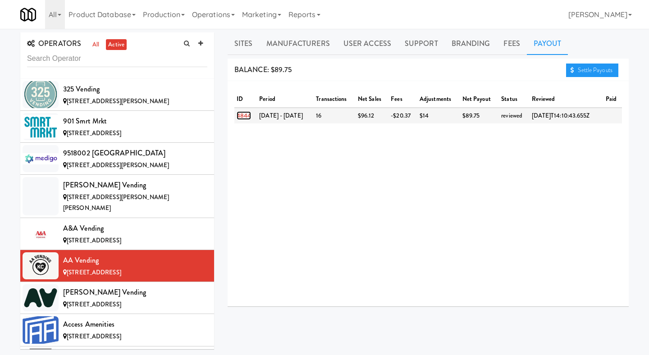
click at [246, 114] on link "4844" at bounding box center [243, 115] width 14 height 9
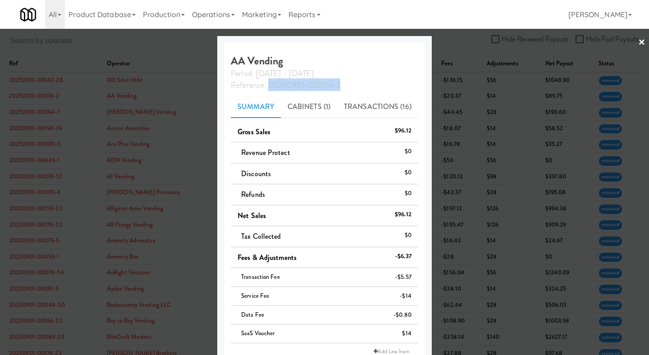
drag, startPoint x: 270, startPoint y: 84, endPoint x: 358, endPoint y: 86, distance: 88.3
click at [358, 86] on div "Reference: 20250901-00374-2" at bounding box center [324, 84] width 201 height 12
click at [471, 109] on div at bounding box center [324, 177] width 649 height 355
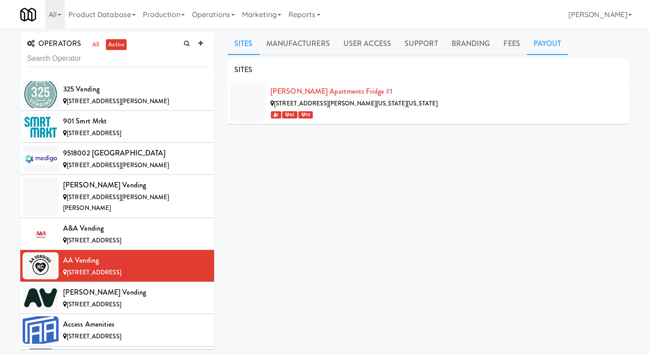
click at [538, 47] on link "Payout" at bounding box center [546, 43] width 41 height 23
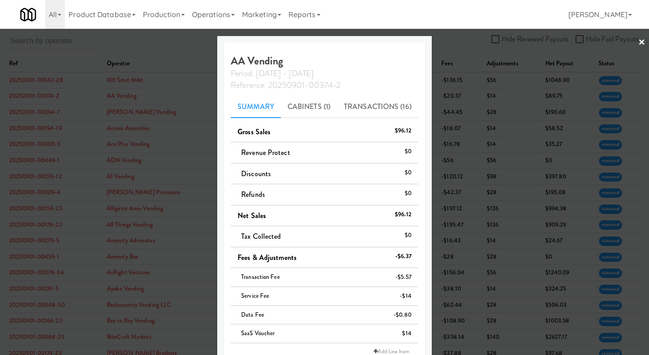
click at [476, 116] on div at bounding box center [324, 177] width 649 height 355
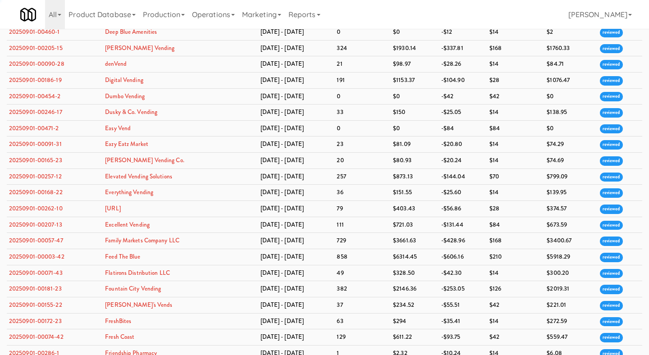
scroll to position [702, 0]
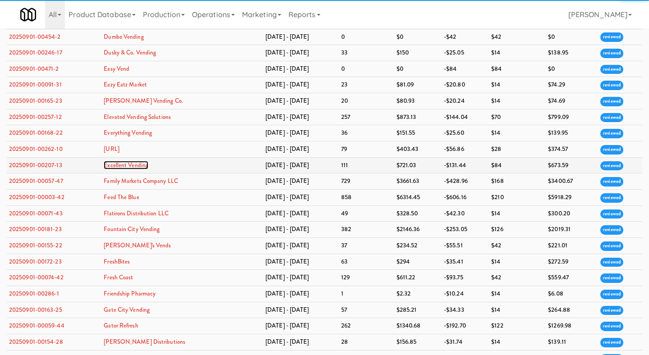
click at [125, 169] on link "Excellent Vending" at bounding box center [126, 165] width 45 height 9
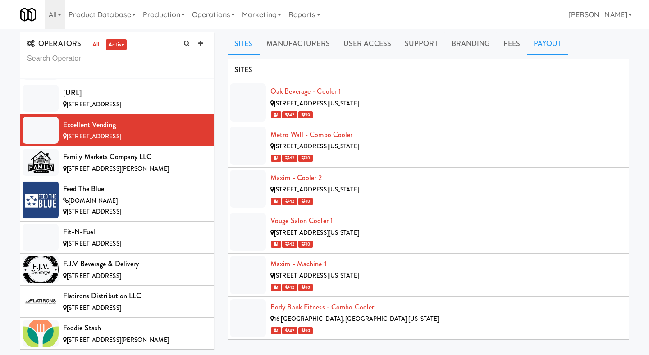
click at [540, 47] on link "Payout" at bounding box center [546, 43] width 41 height 23
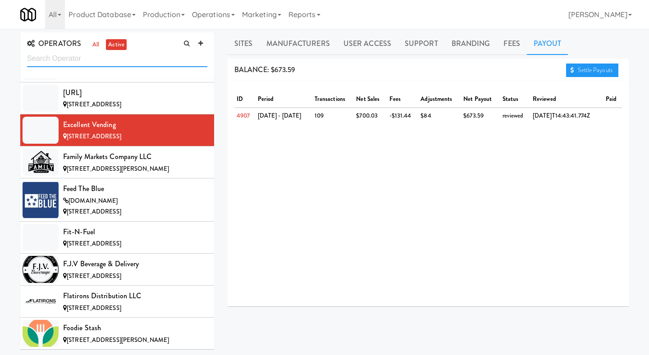
click at [131, 60] on input "text" at bounding box center [117, 58] width 180 height 17
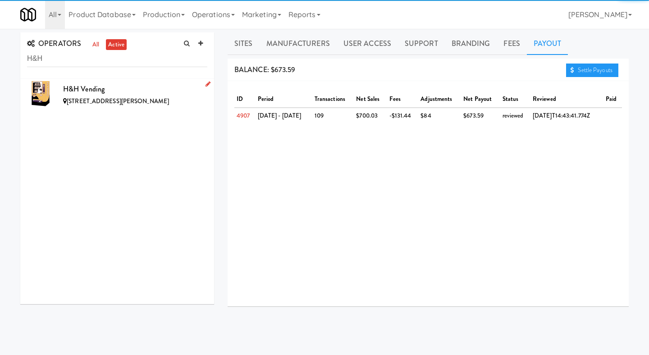
click at [122, 97] on span "[STREET_ADDRESS][PERSON_NAME]" at bounding box center [118, 101] width 102 height 9
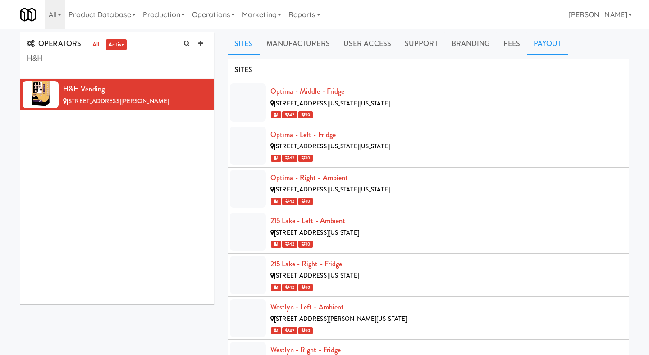
click at [531, 45] on link "Payout" at bounding box center [546, 43] width 41 height 23
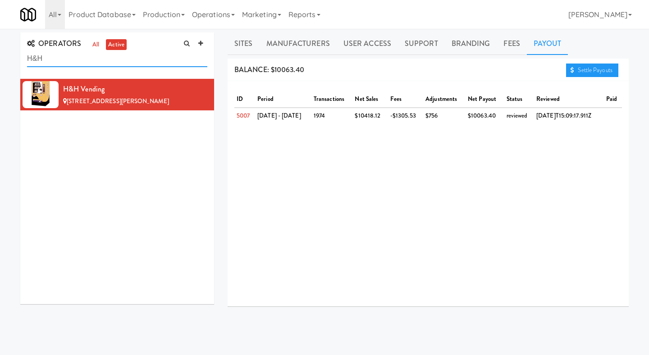
click at [86, 59] on input "H&H" at bounding box center [117, 58] width 180 height 17
type input "zach"
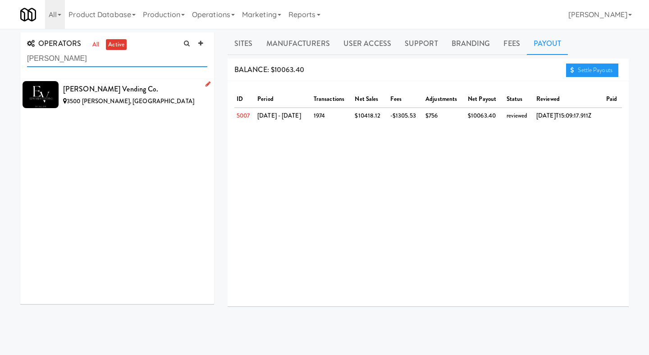
type input "edw"
click at [79, 84] on div "[PERSON_NAME] Vending Co." at bounding box center [135, 89] width 144 height 14
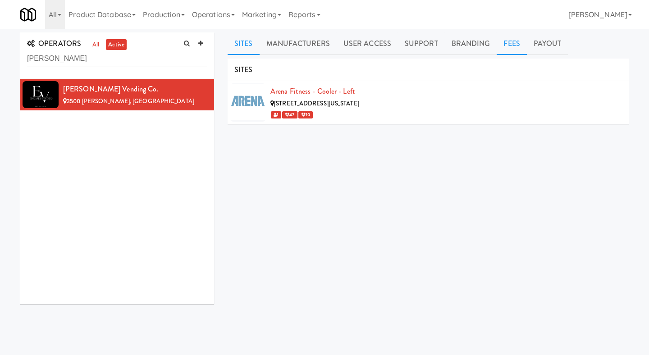
click at [520, 41] on link "Fees" at bounding box center [511, 43] width 30 height 23
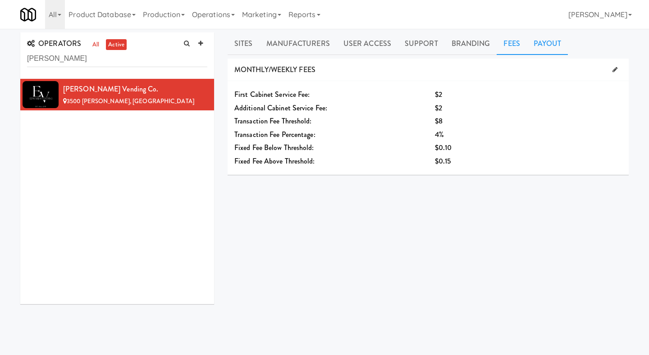
click at [542, 44] on link "Payout" at bounding box center [546, 43] width 41 height 23
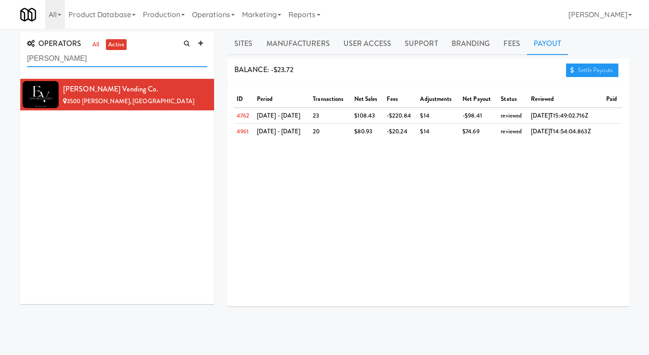
click at [147, 60] on input "edw" at bounding box center [117, 58] width 180 height 17
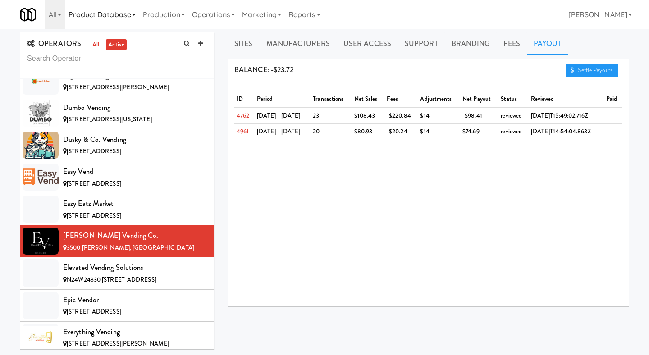
scroll to position [2176, 0]
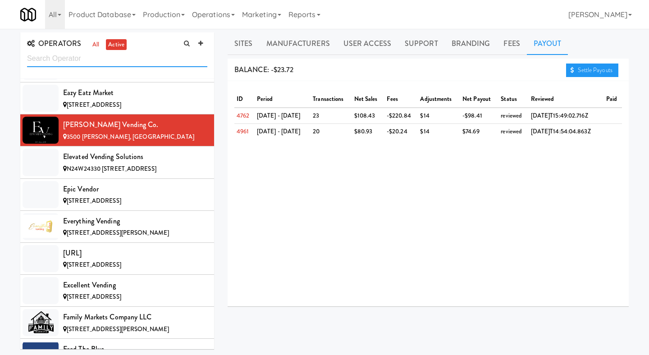
click at [156, 60] on input "text" at bounding box center [117, 58] width 180 height 17
click at [385, 194] on div "ID period transactions net sales fees adjustments net payout status reviewed pa…" at bounding box center [427, 193] width 401 height 225
click at [311, 10] on link "Reports" at bounding box center [304, 14] width 39 height 29
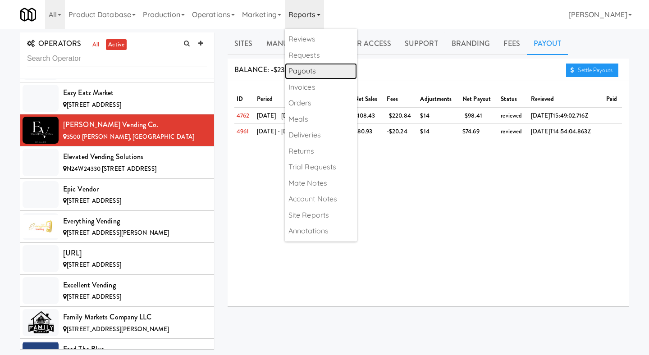
click at [333, 72] on link "Payouts" at bounding box center [321, 71] width 72 height 16
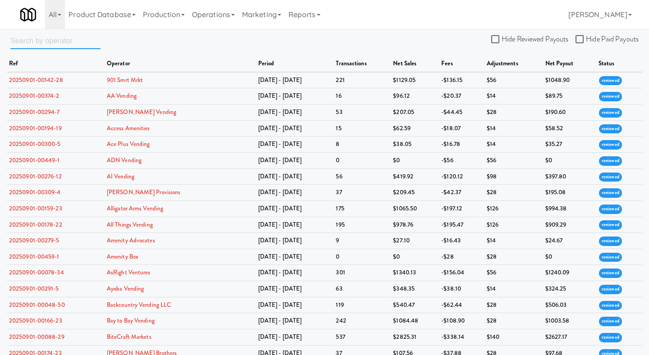
click at [51, 38] on input "text" at bounding box center [55, 40] width 90 height 17
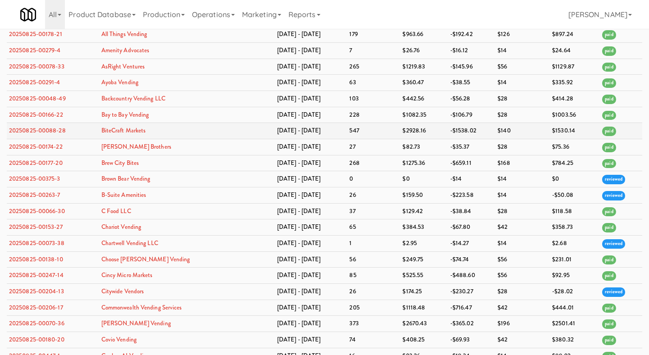
scroll to position [3369, 0]
click at [48, 39] on link "20250825-00178-21" at bounding box center [35, 34] width 53 height 9
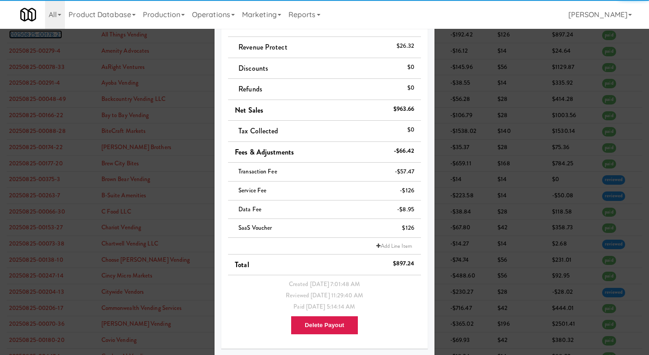
scroll to position [106, 0]
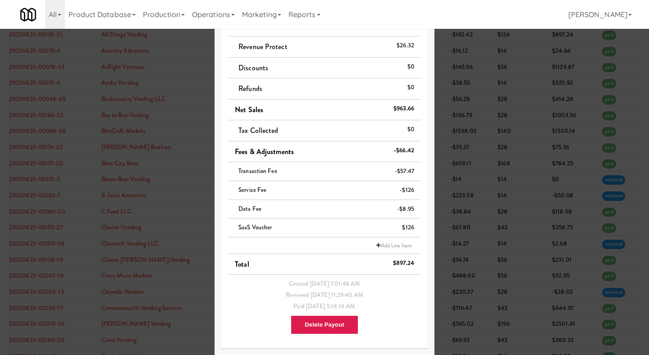
click at [484, 179] on div at bounding box center [324, 177] width 649 height 355
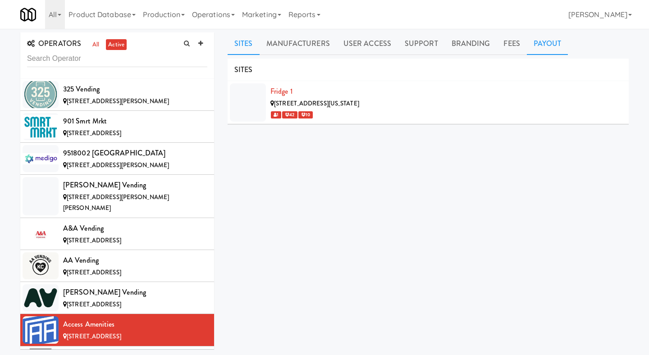
click at [558, 44] on link "Payout" at bounding box center [546, 43] width 41 height 23
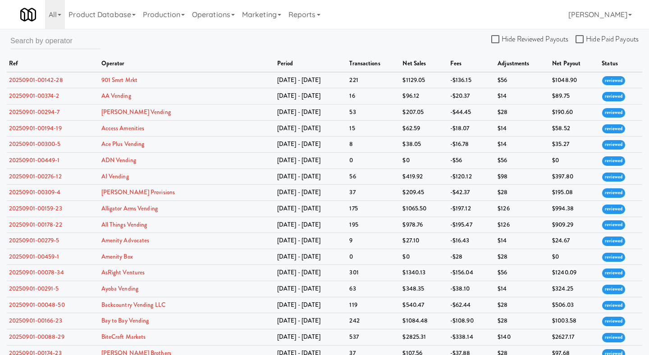
scroll to position [3369, 0]
